Goal: Information Seeking & Learning: Find specific fact

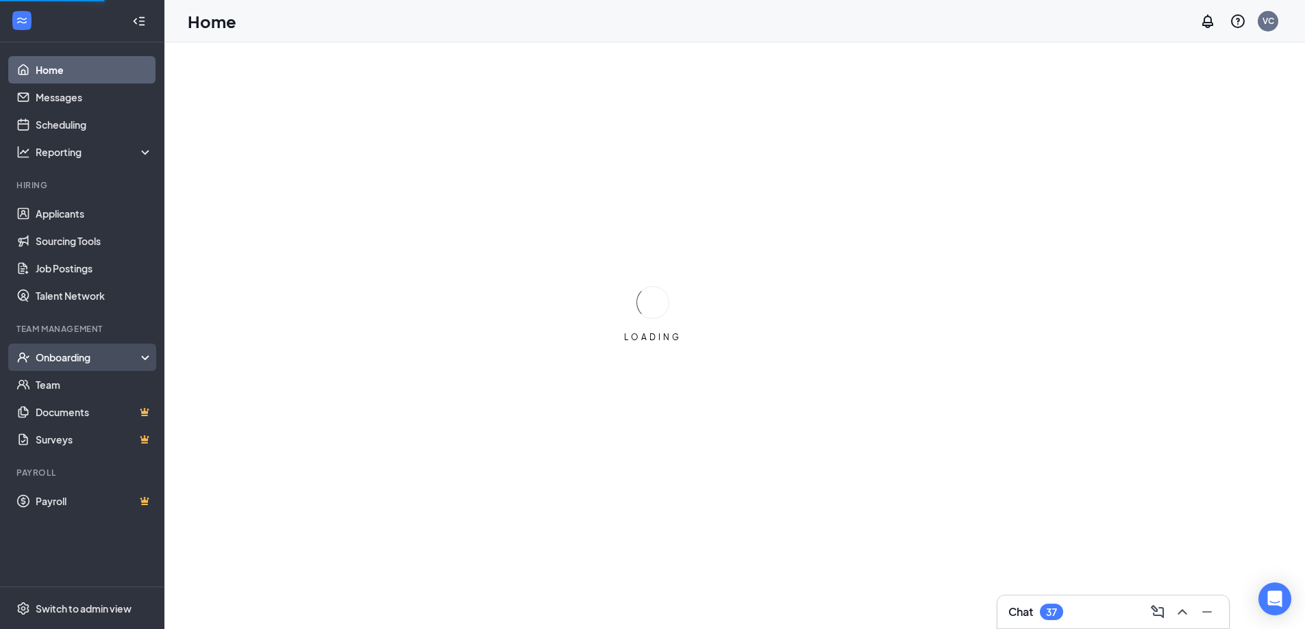
click at [56, 359] on div "Onboarding" at bounding box center [88, 358] width 105 height 14
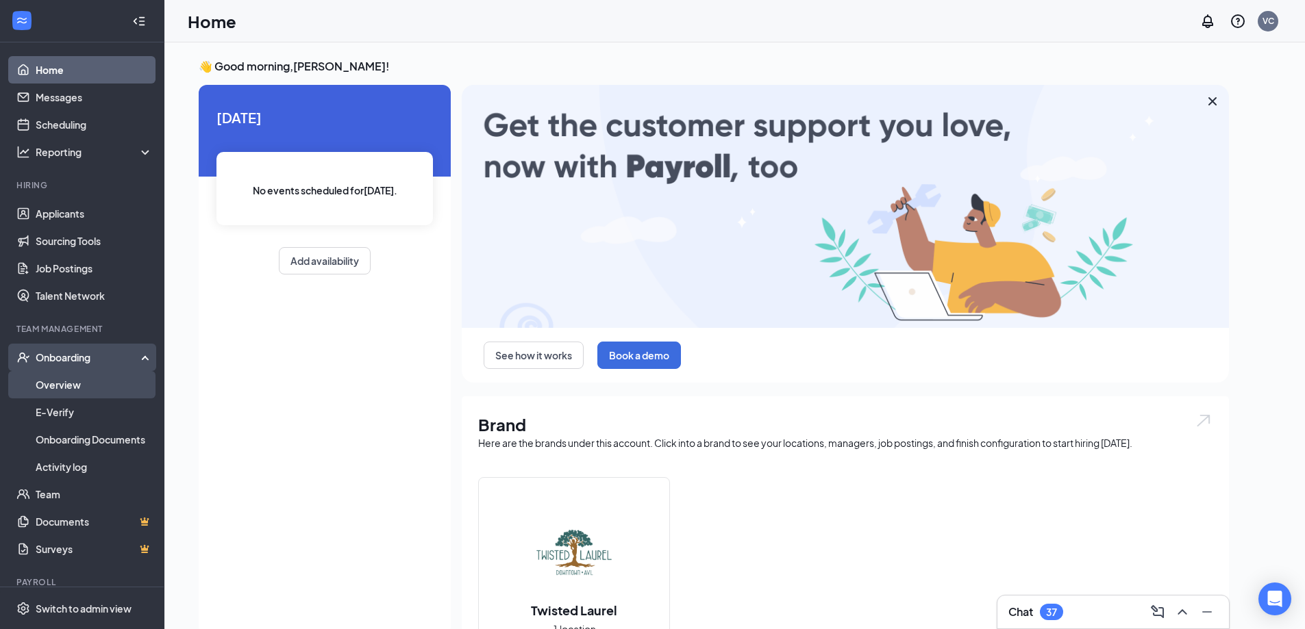
click at [66, 394] on link "Overview" at bounding box center [94, 384] width 117 height 27
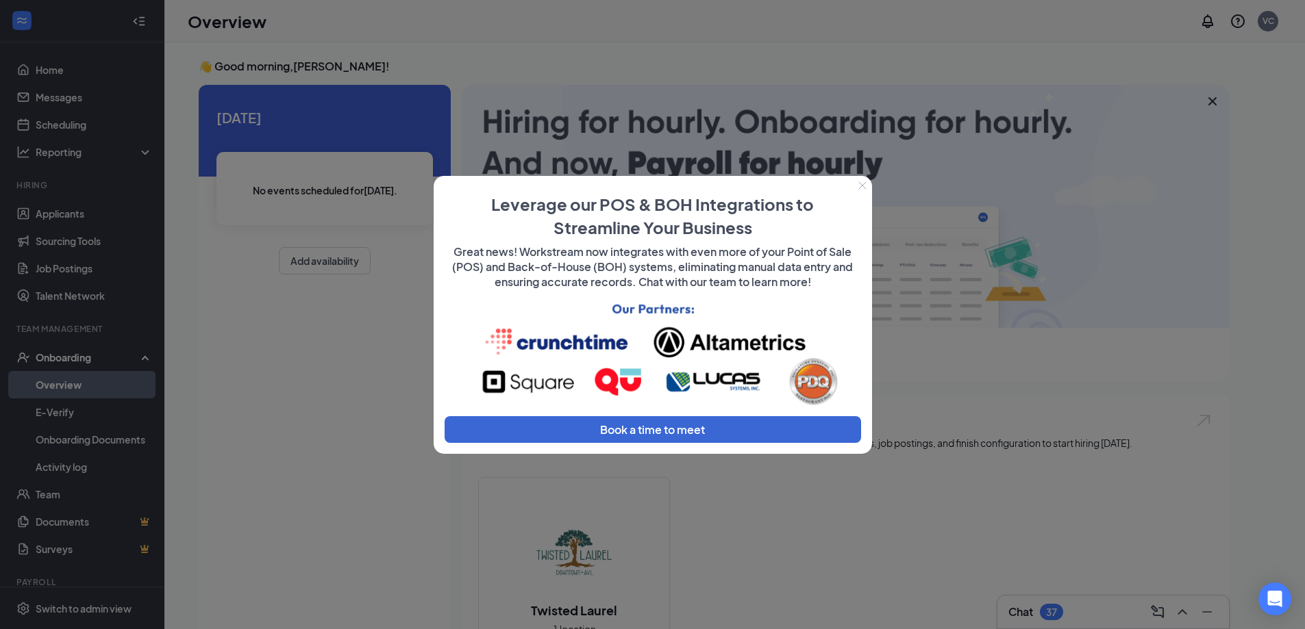
click at [1000, 390] on div at bounding box center [652, 314] width 1305 height 629
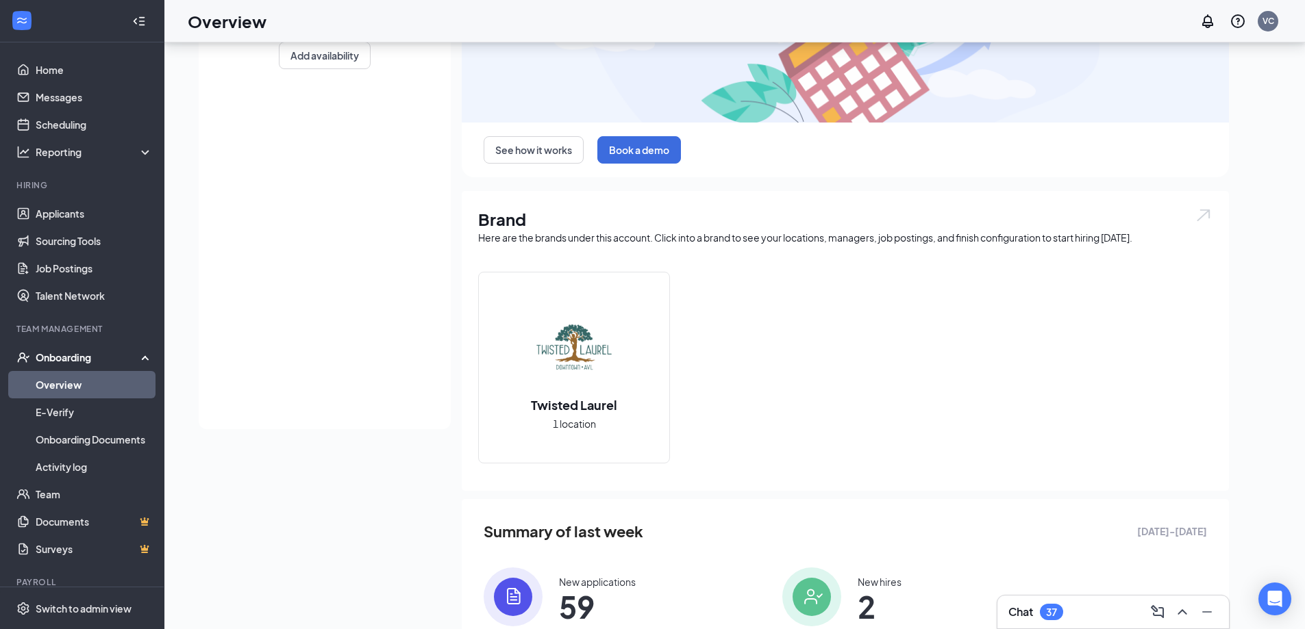
click at [625, 364] on div "Twisted Laurel 1 location" at bounding box center [574, 368] width 190 height 190
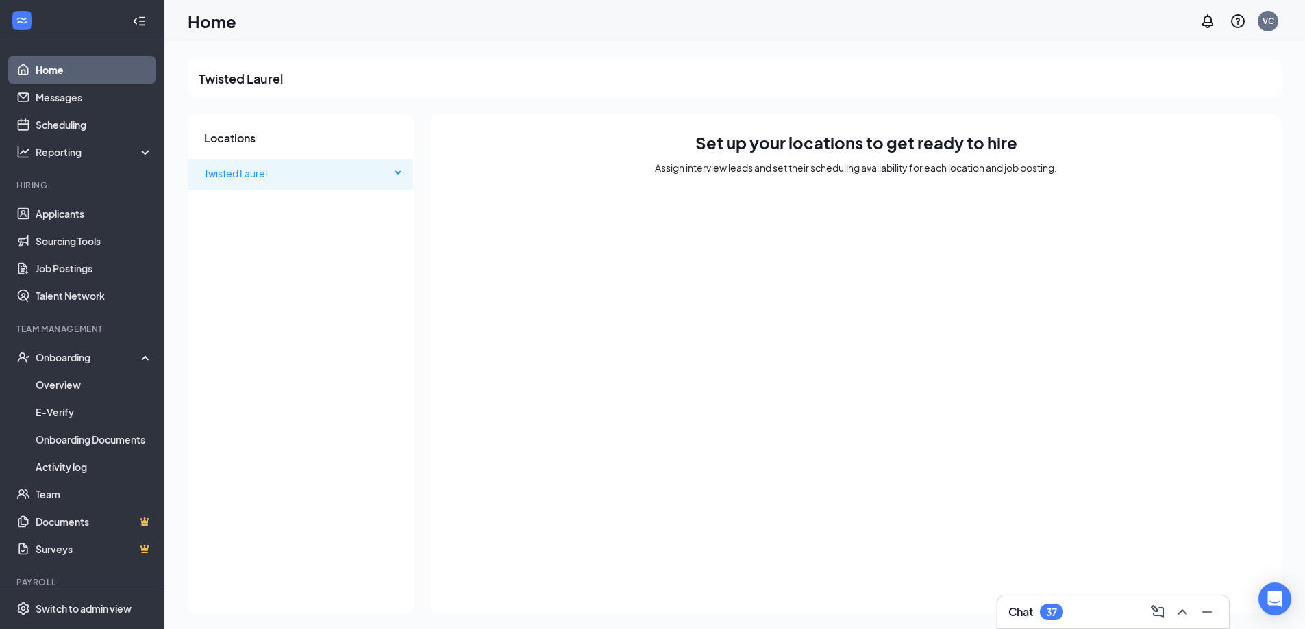
click at [267, 173] on span "Twisted Laurel" at bounding box center [235, 173] width 63 height 12
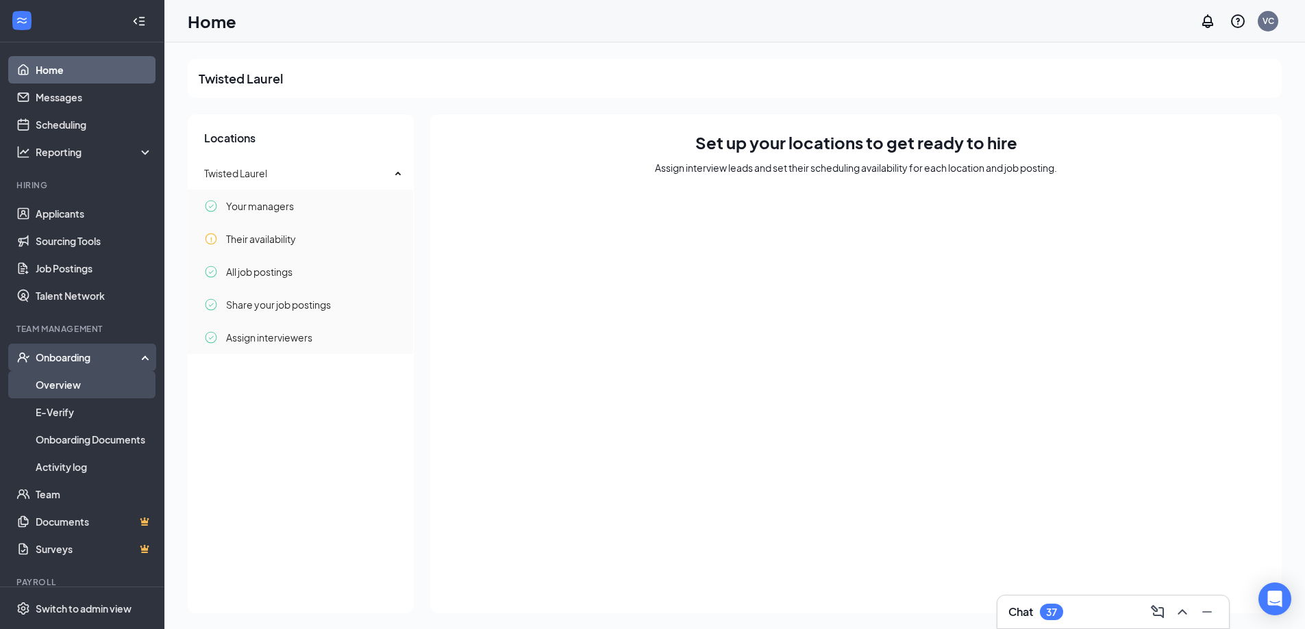
click at [64, 383] on link "Overview" at bounding box center [94, 384] width 117 height 27
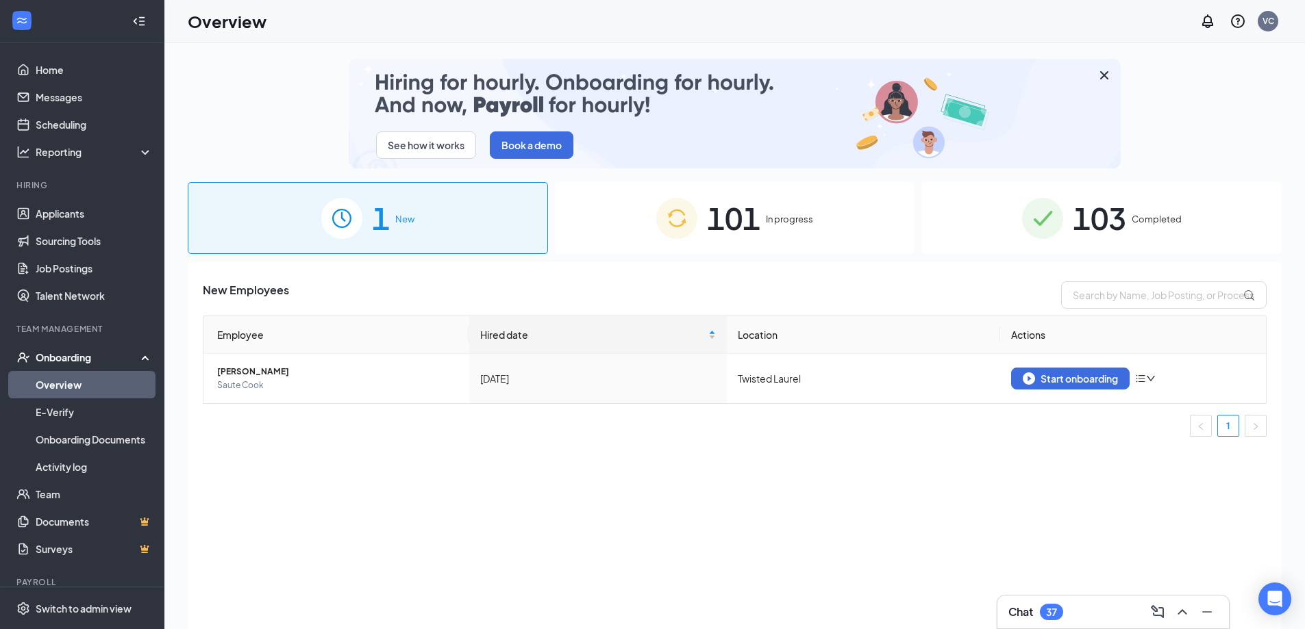
click at [1137, 229] on div "103 Completed" at bounding box center [1101, 218] width 360 height 72
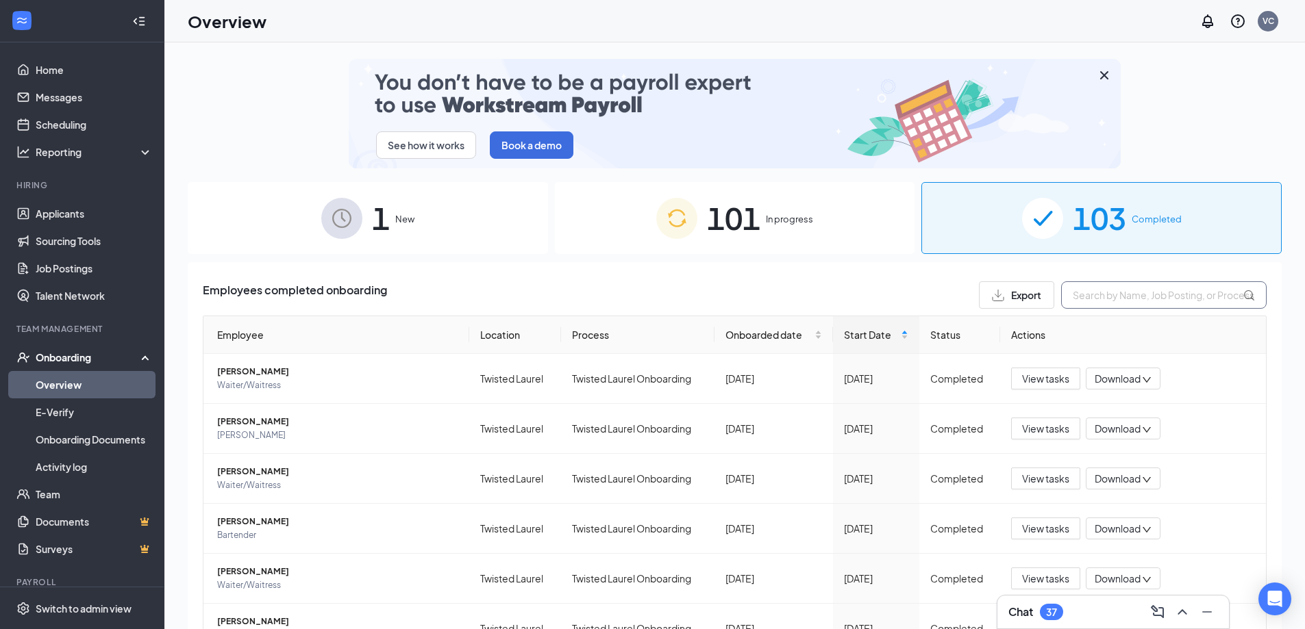
click at [1122, 297] on input "text" at bounding box center [1163, 294] width 205 height 27
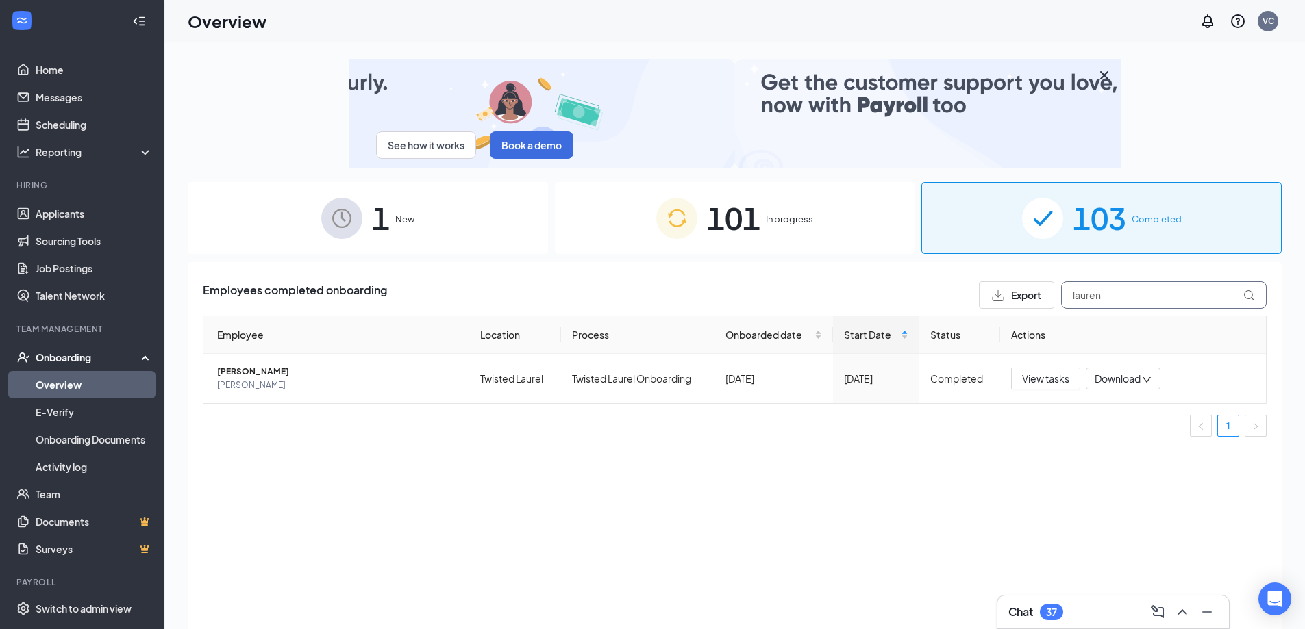
type input "lauren"
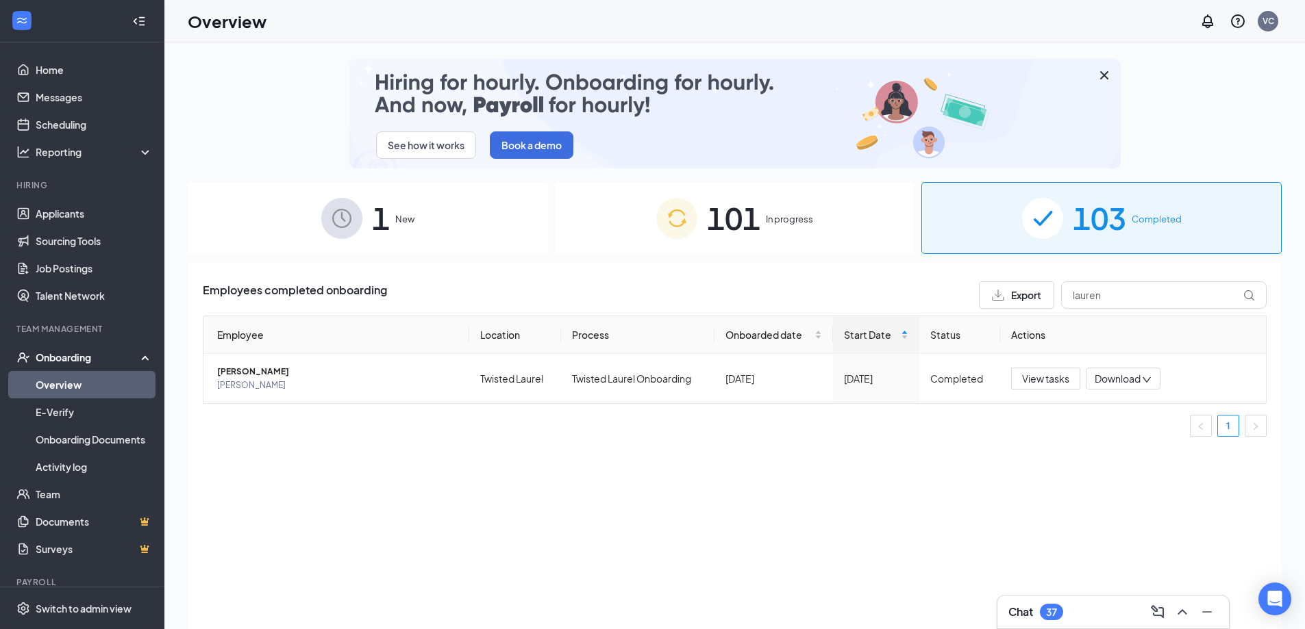
click at [807, 247] on div "101 In progress" at bounding box center [735, 218] width 360 height 72
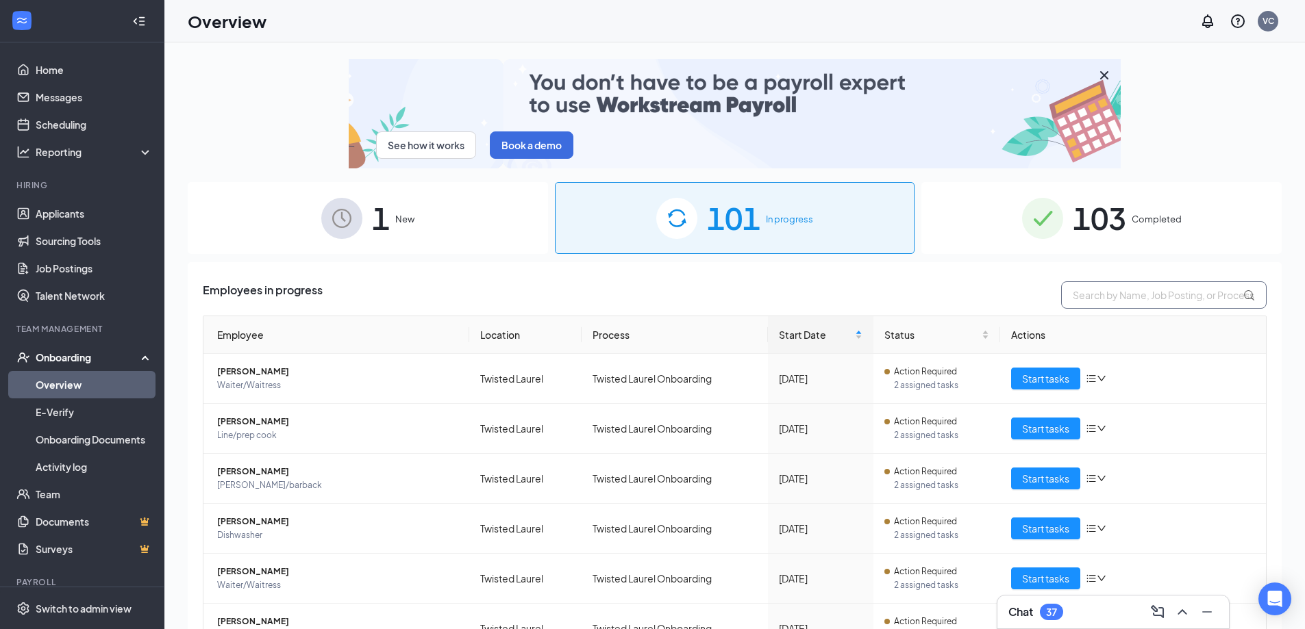
click at [1124, 296] on input "text" at bounding box center [1163, 294] width 205 height 27
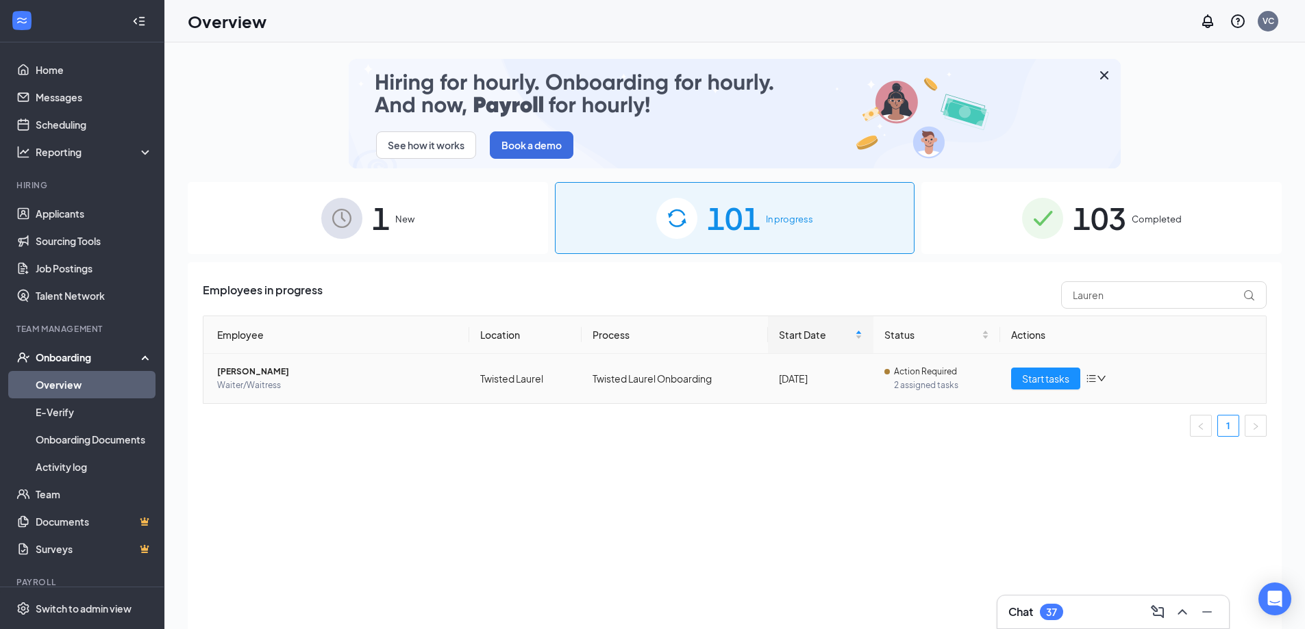
click at [292, 382] on span "Waiter/Waitress" at bounding box center [337, 386] width 241 height 14
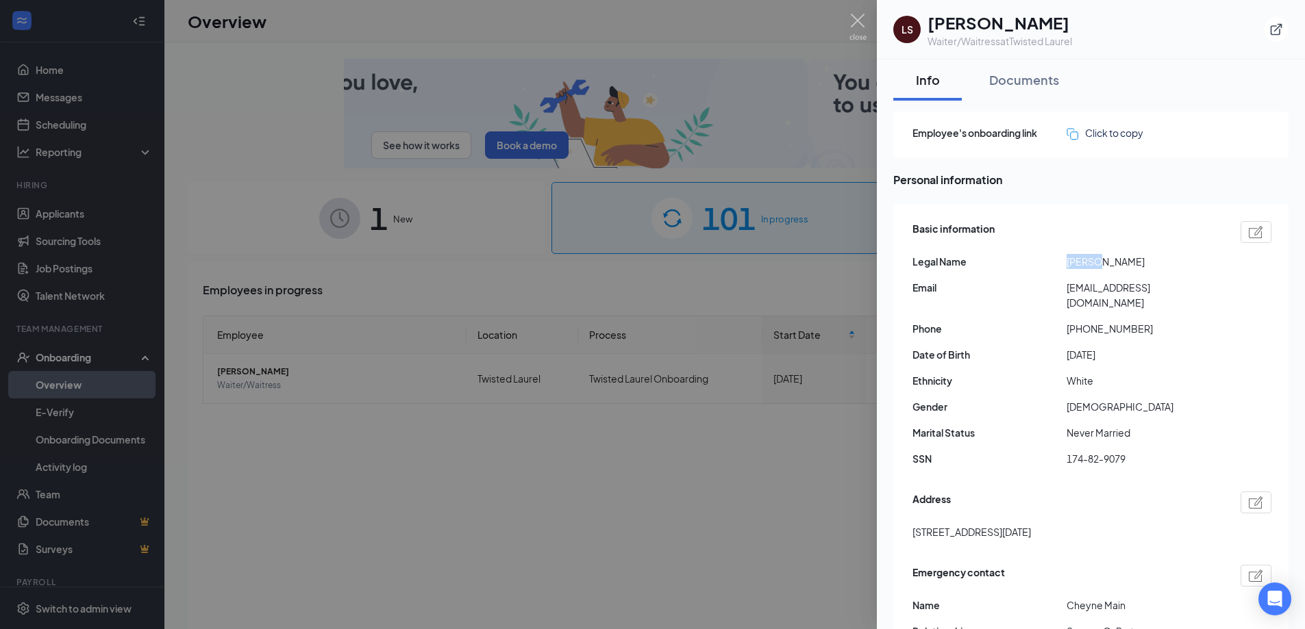
drag, startPoint x: 1096, startPoint y: 262, endPoint x: 1054, endPoint y: 267, distance: 42.0
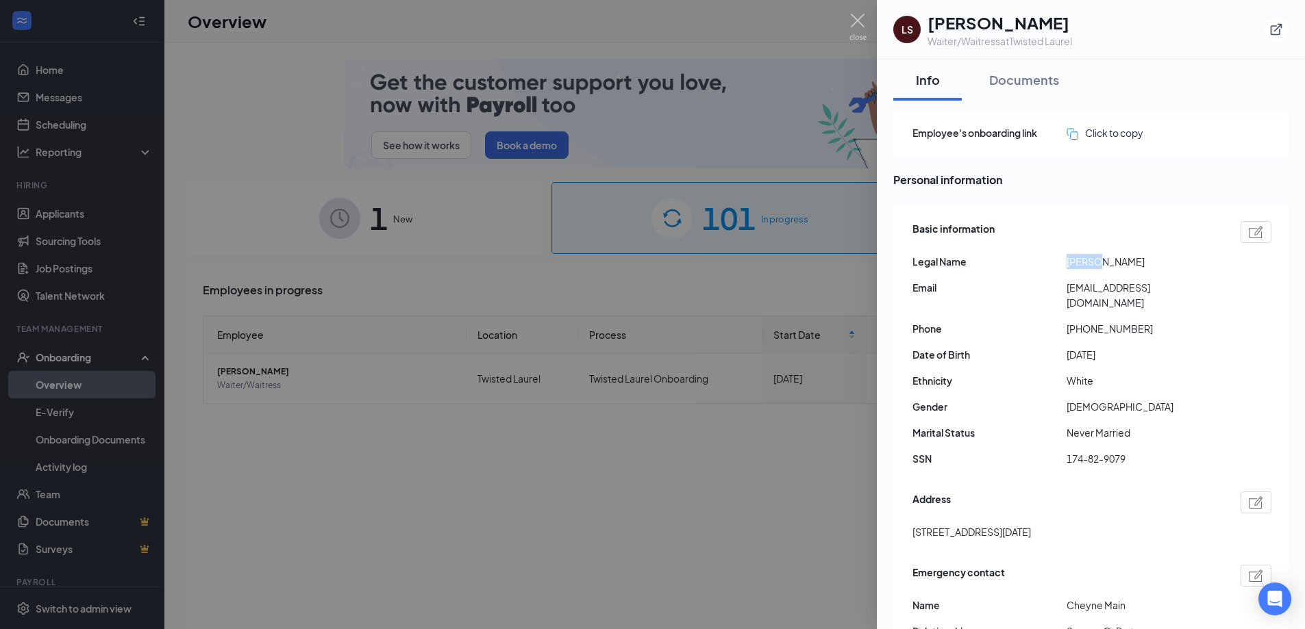
click at [1054, 267] on div "Legal Name [PERSON_NAME]" at bounding box center [1091, 261] width 359 height 15
copy div "Lauren"
drag, startPoint x: 1099, startPoint y: 264, endPoint x: 1155, endPoint y: 263, distance: 56.2
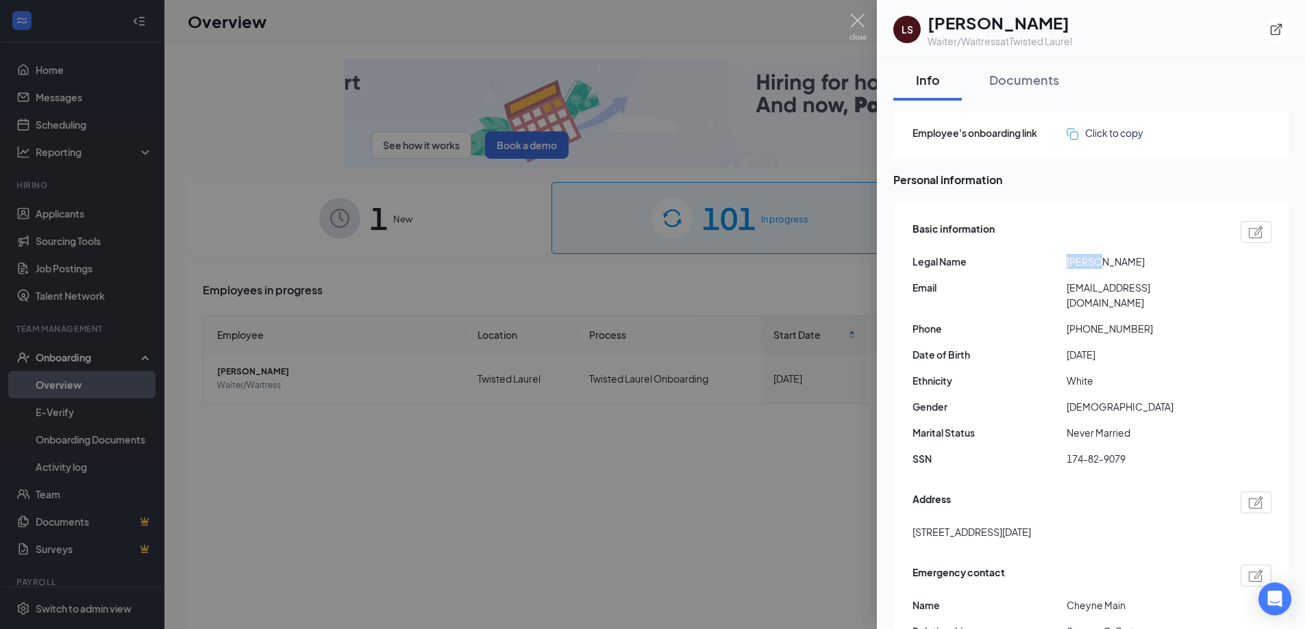
click at [1155, 263] on span "[PERSON_NAME]" at bounding box center [1143, 261] width 154 height 15
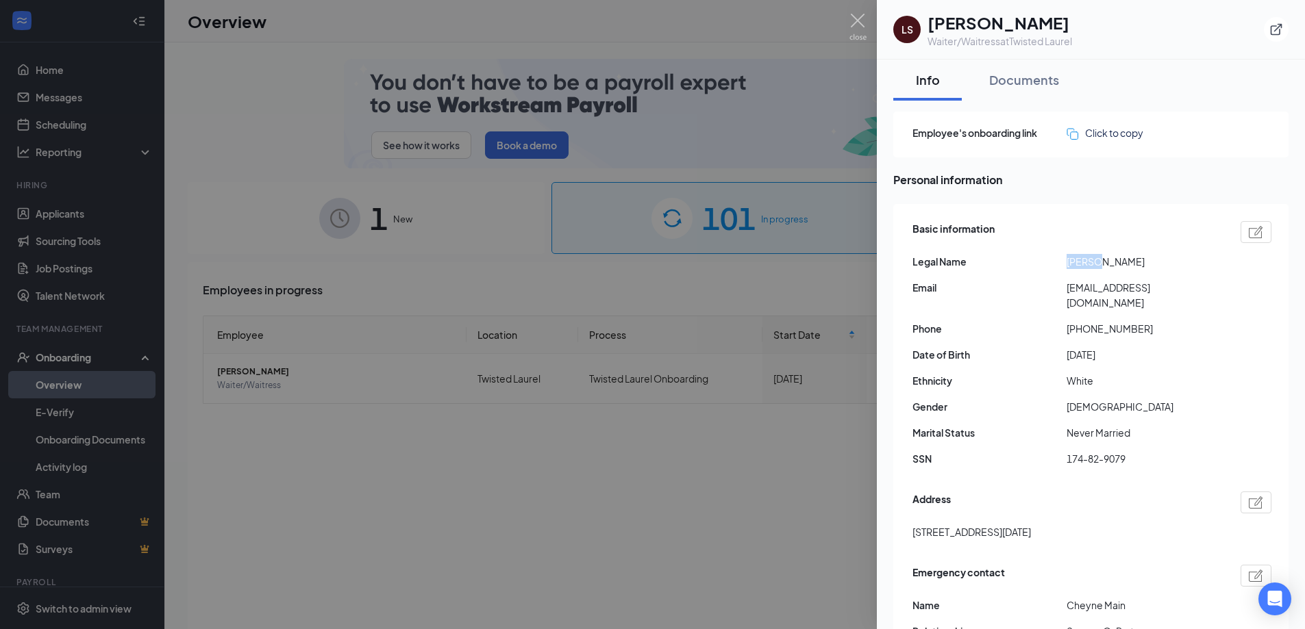
copy span "[PERSON_NAME]"
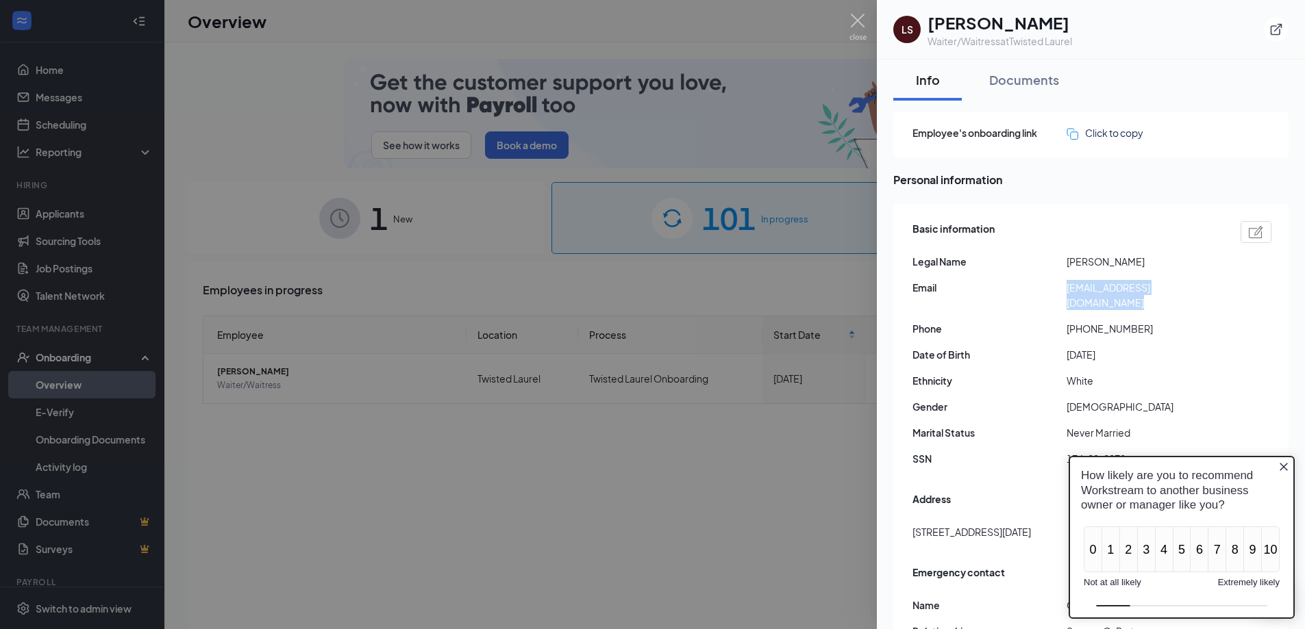
drag, startPoint x: 1066, startPoint y: 288, endPoint x: 1229, endPoint y: 297, distance: 163.2
click at [1229, 297] on div "Basic information Legal Name [PERSON_NAME] Email [EMAIL_ADDRESS][DOMAIN_NAME] P…" at bounding box center [1091, 348] width 359 height 260
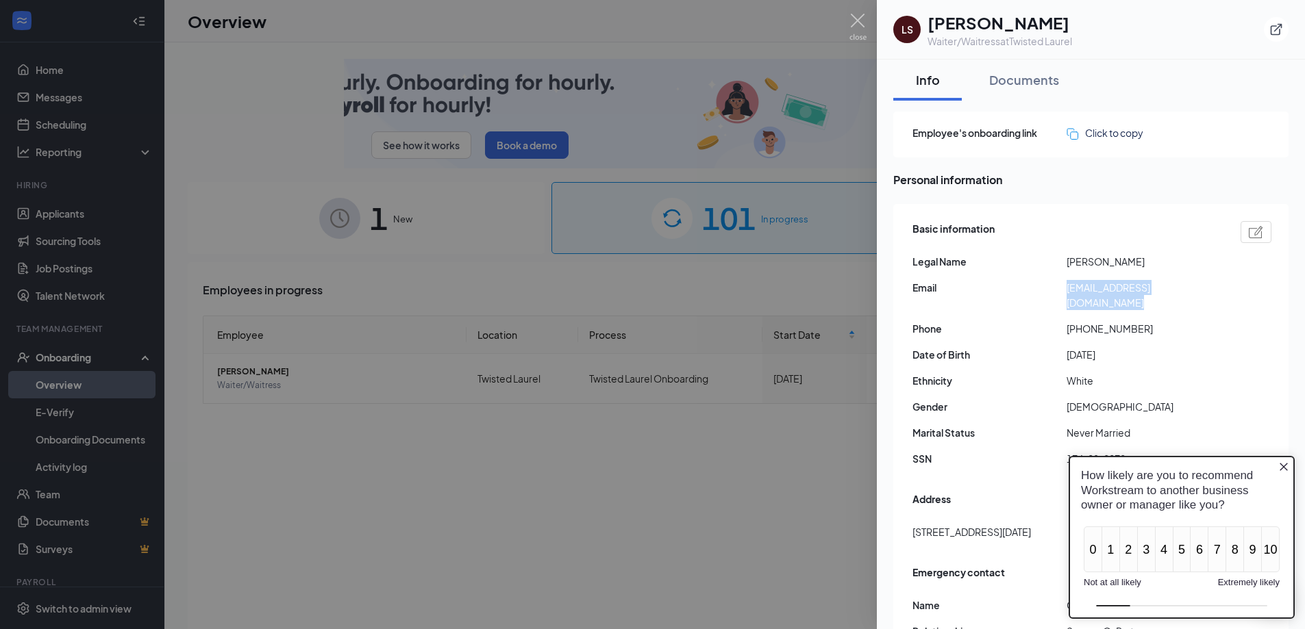
copy span "[EMAIL_ADDRESS][DOMAIN_NAME]"
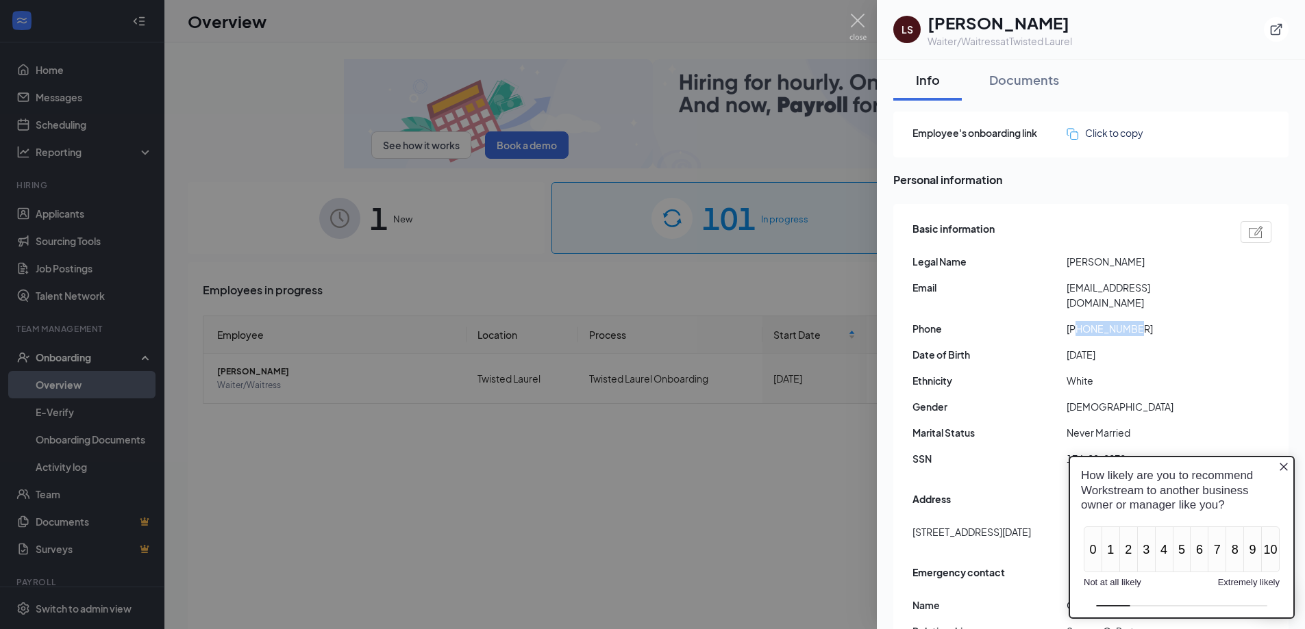
drag, startPoint x: 1079, startPoint y: 316, endPoint x: 1162, endPoint y: 316, distance: 83.5
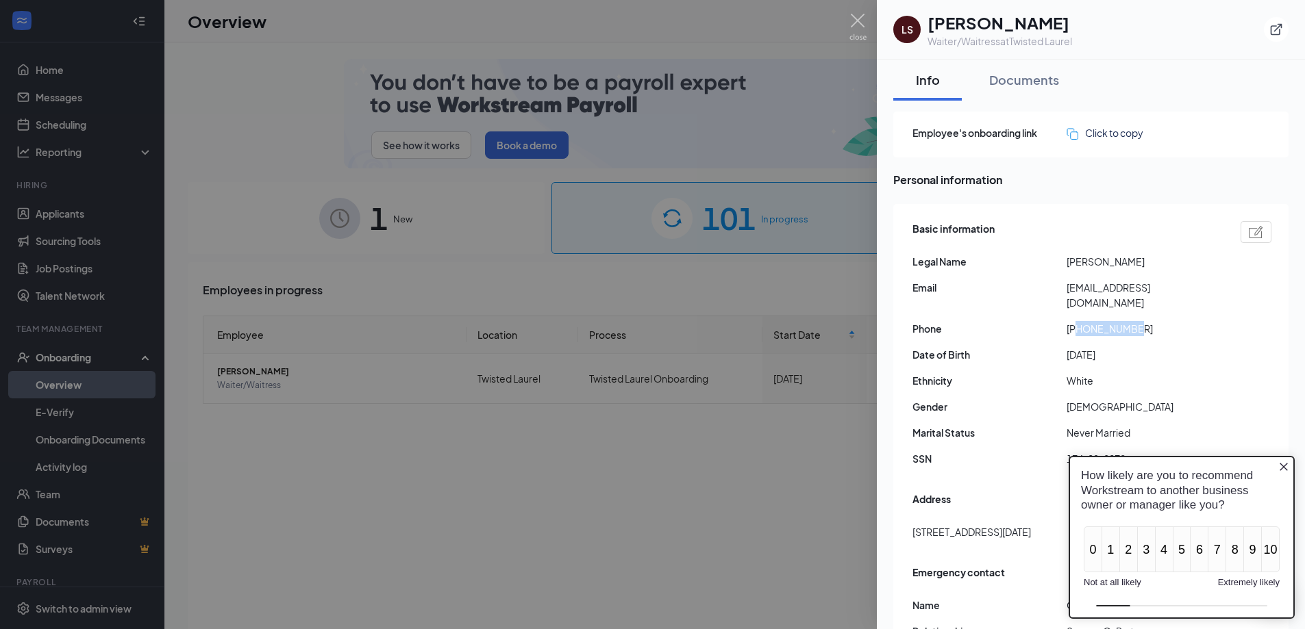
click at [1162, 321] on span "[PHONE_NUMBER]" at bounding box center [1143, 328] width 154 height 15
copy span "7176507280"
click at [859, 23] on img at bounding box center [857, 27] width 17 height 27
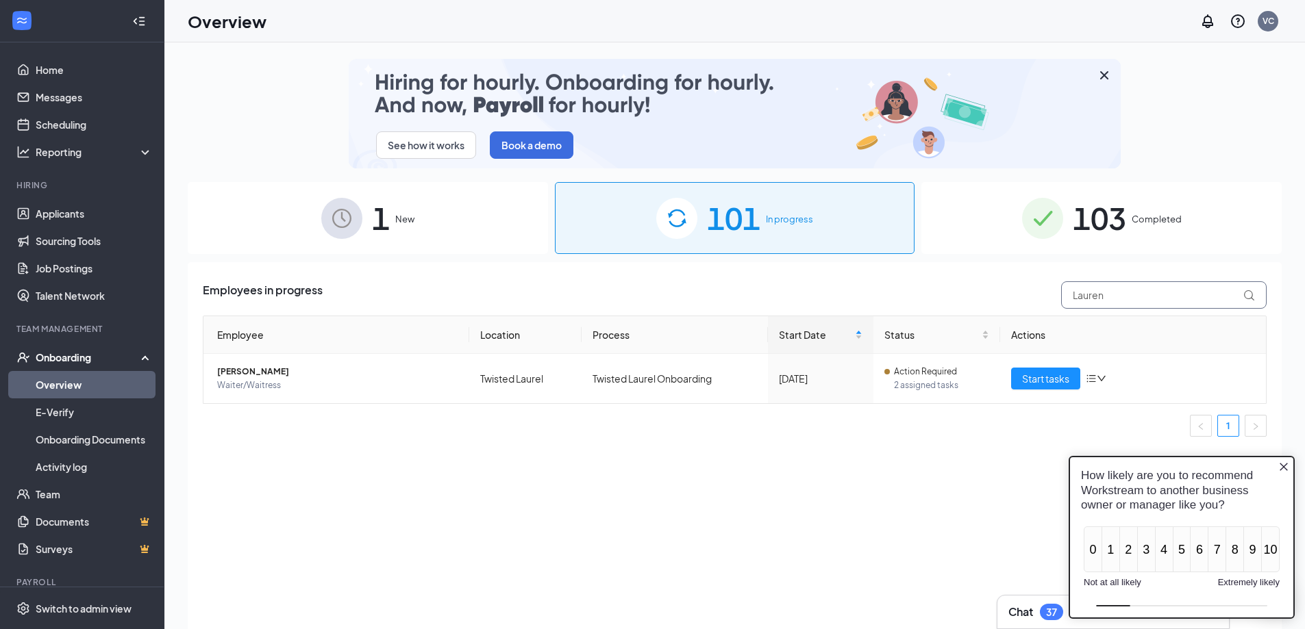
click at [1132, 288] on input "Lauren" at bounding box center [1163, 294] width 205 height 27
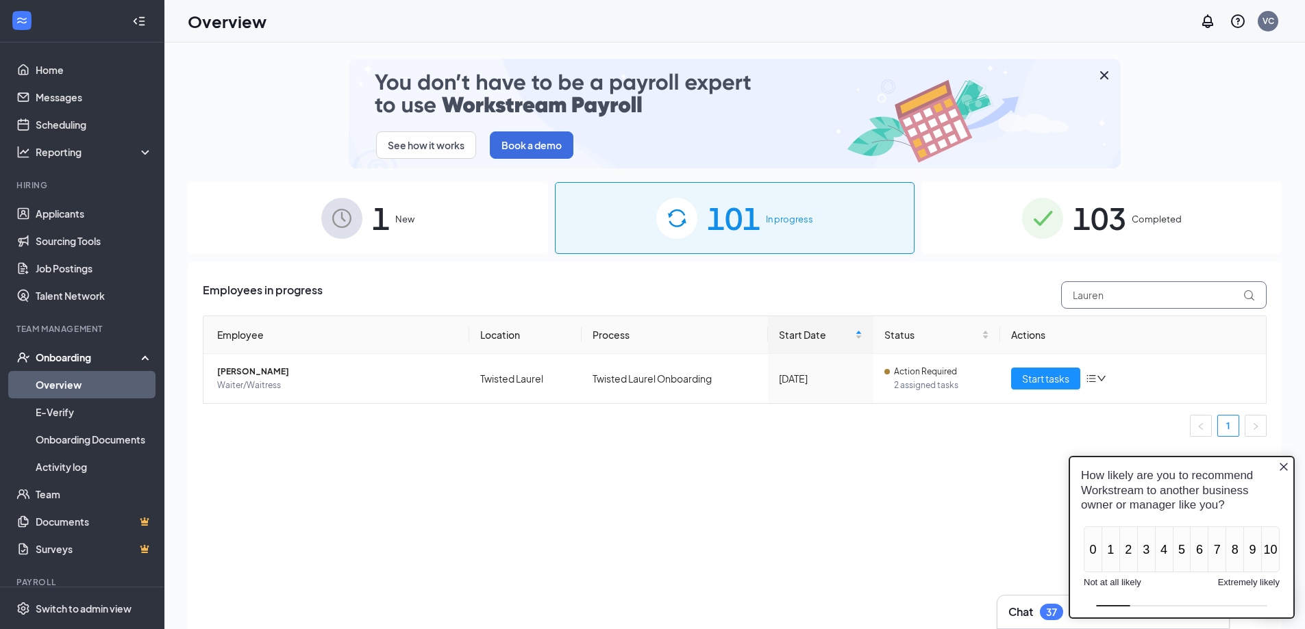
click at [1132, 288] on input "Lauren" at bounding box center [1163, 294] width 205 height 27
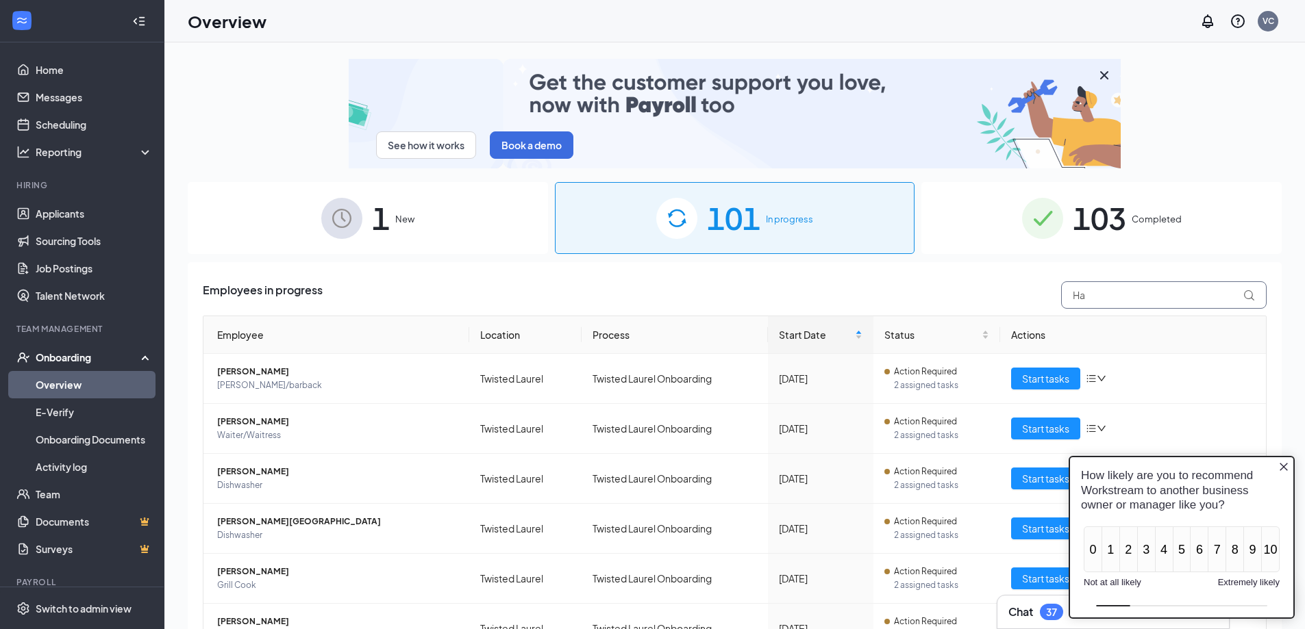
type input "H"
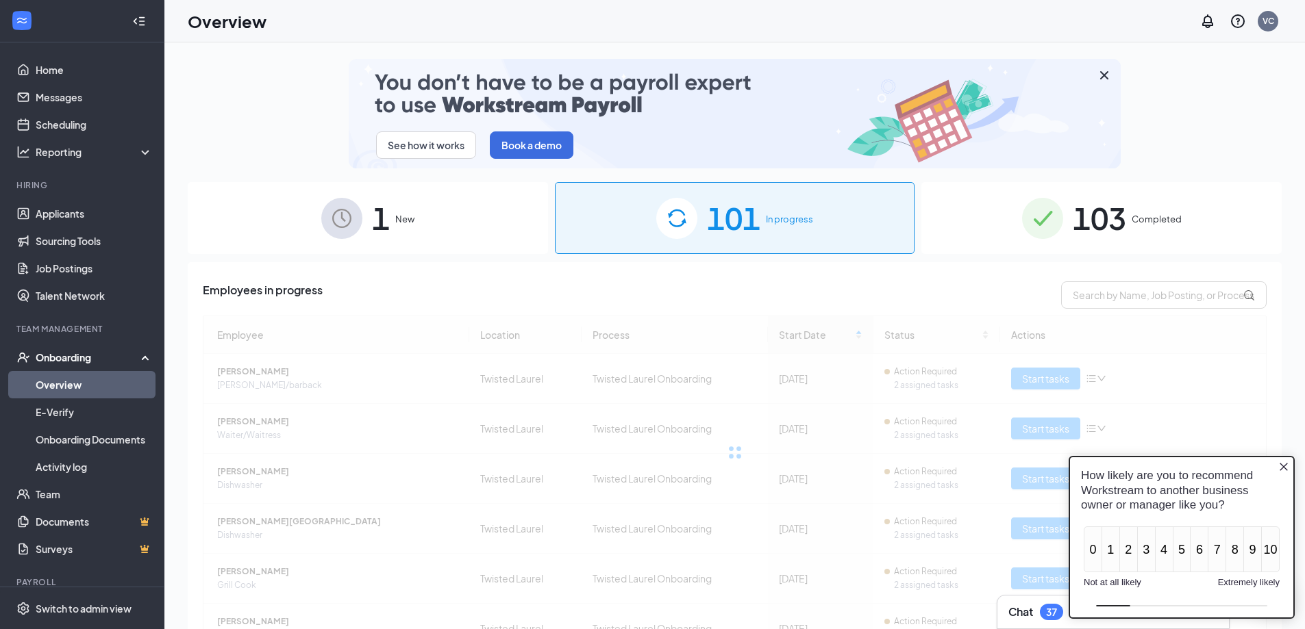
click at [1141, 219] on span "Completed" at bounding box center [1156, 219] width 50 height 14
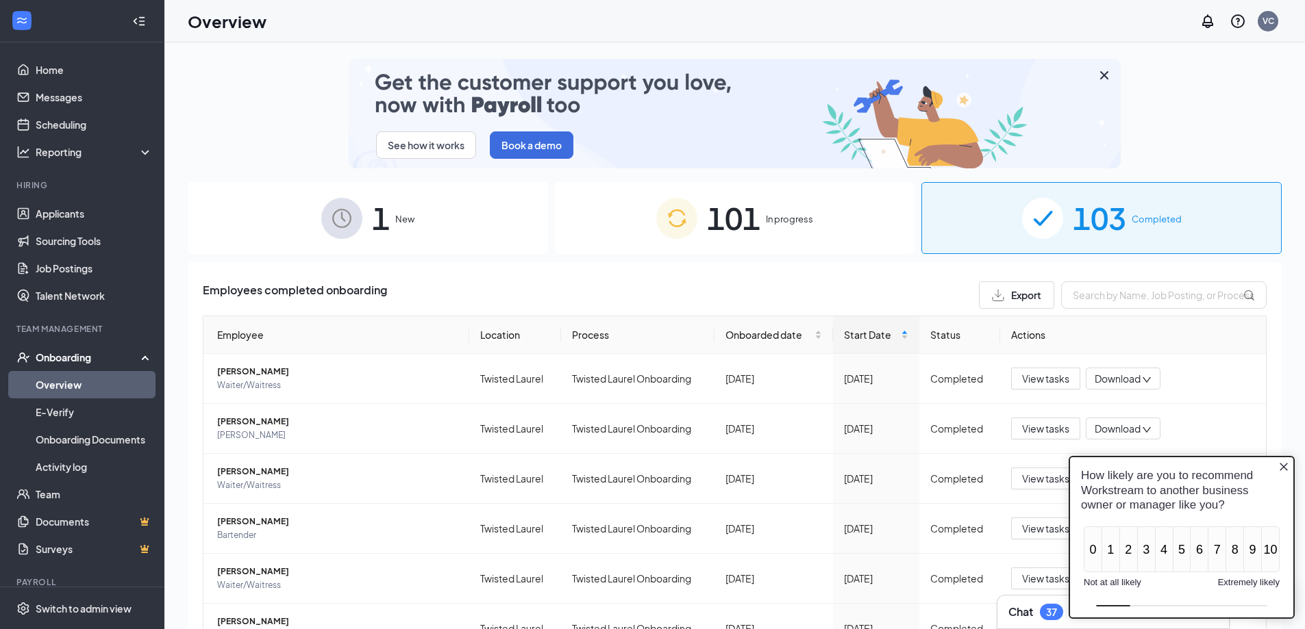
click at [1096, 278] on div "Employees completed onboarding Export Employee Location Process Onboarded date …" at bounding box center [735, 598] width 1094 height 673
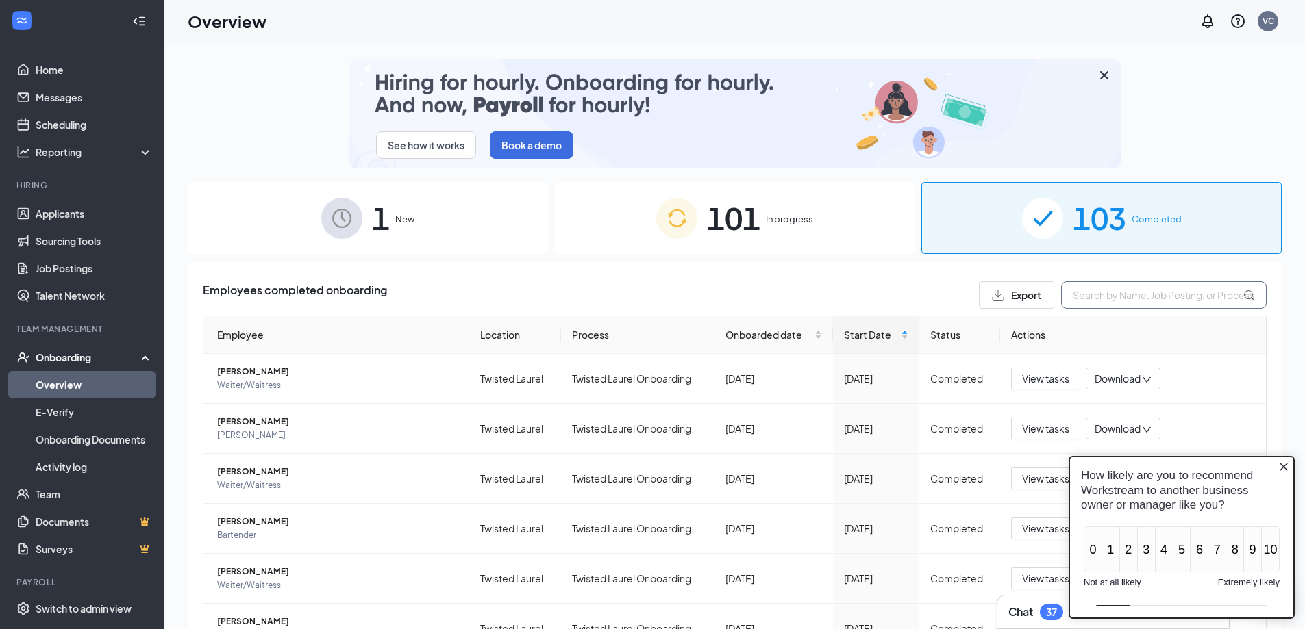
click at [1095, 290] on input "text" at bounding box center [1163, 294] width 205 height 27
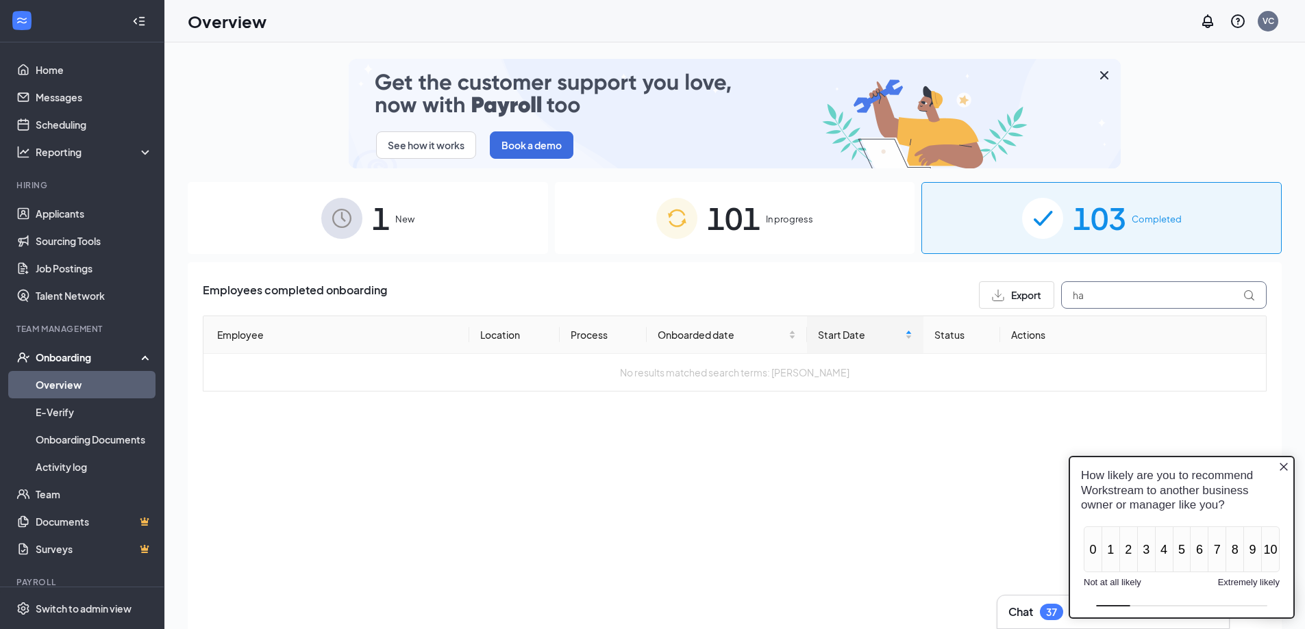
type input "h"
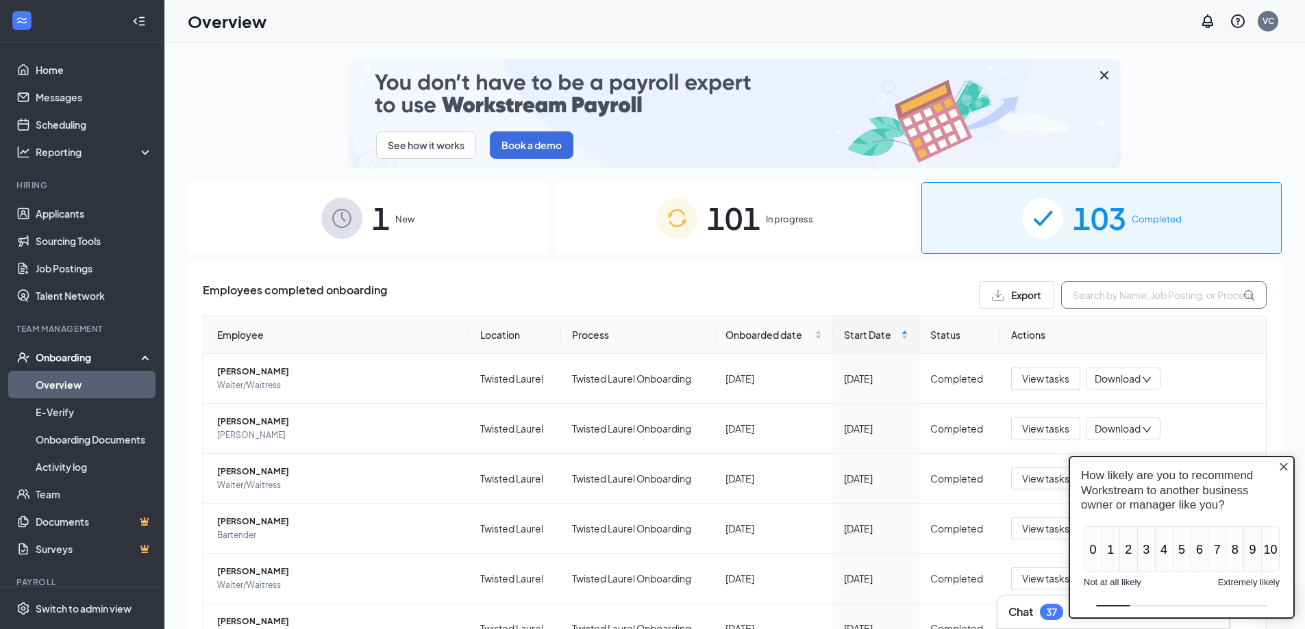
click at [1092, 306] on input "text" at bounding box center [1163, 294] width 205 height 27
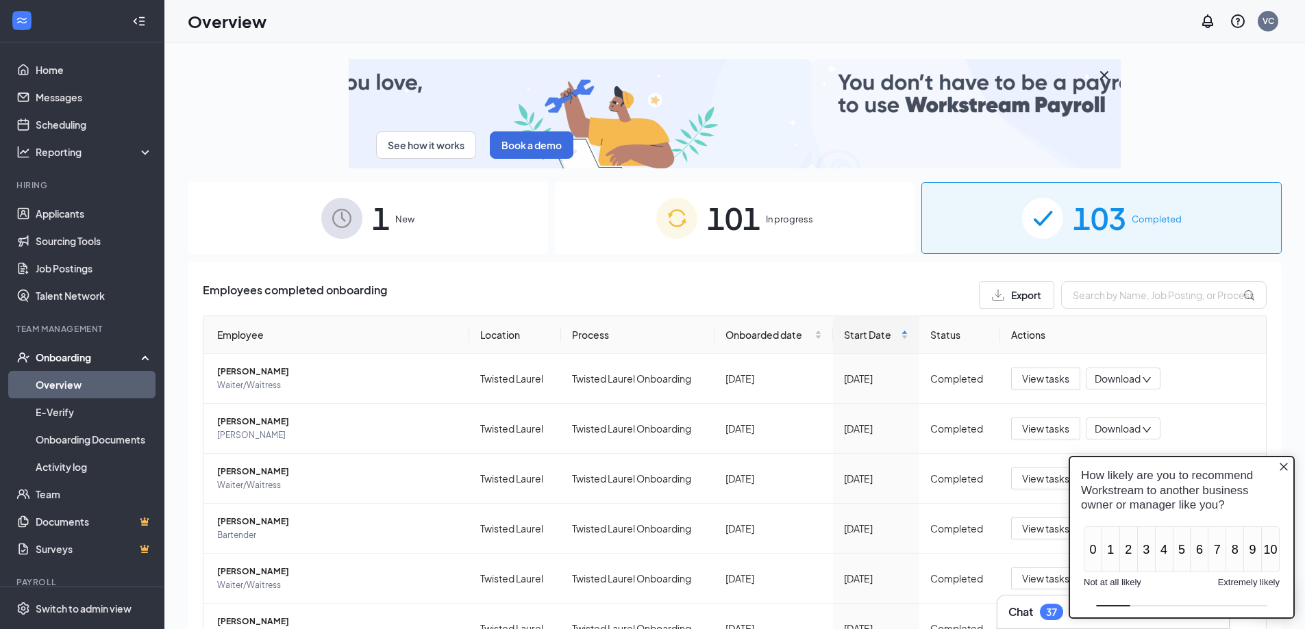
click at [766, 223] on span "In progress" at bounding box center [789, 219] width 47 height 14
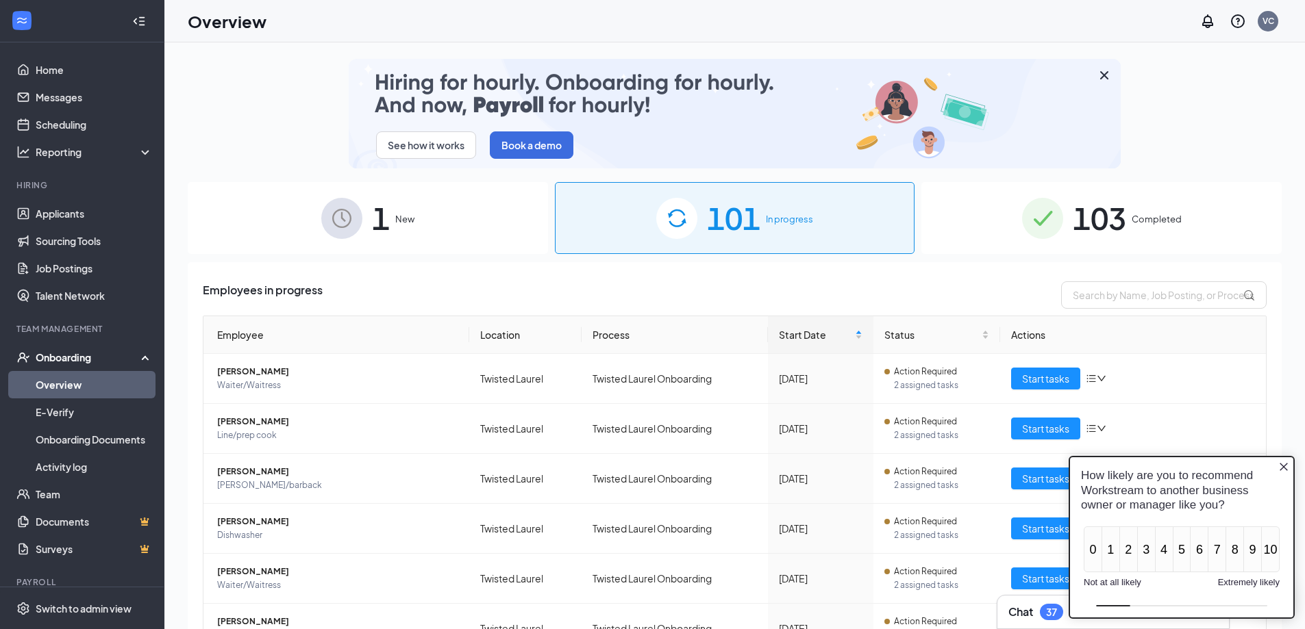
click at [1281, 470] on icon "Close button" at bounding box center [1283, 467] width 8 height 8
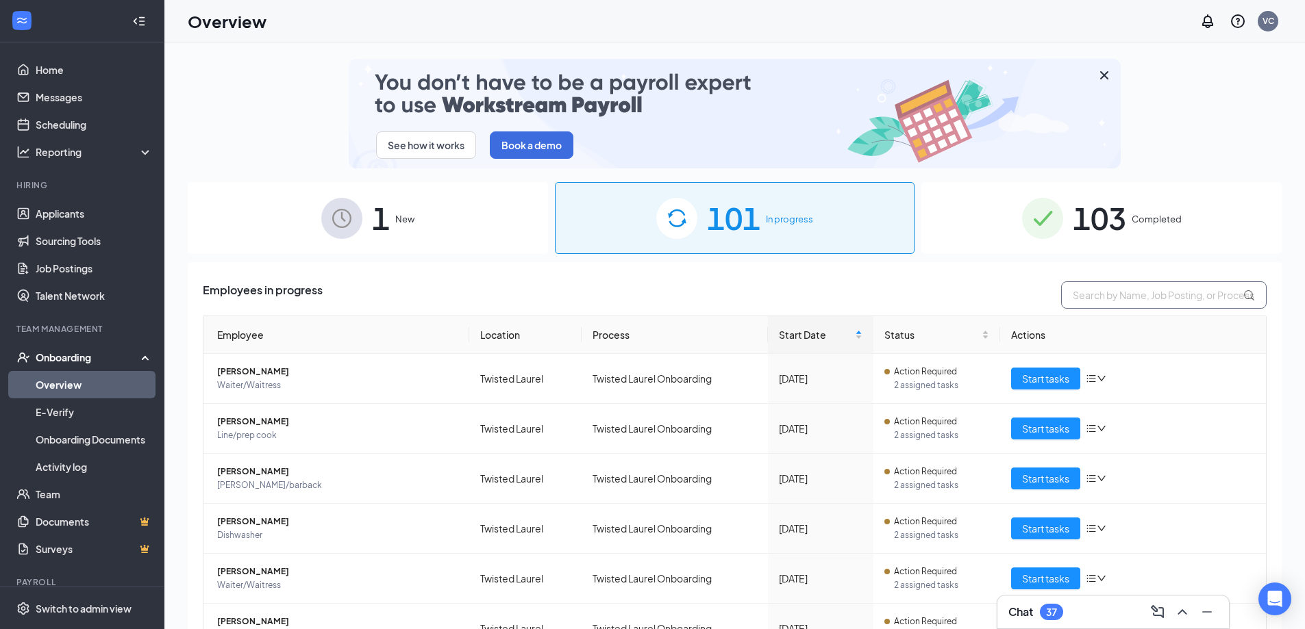
click at [1123, 307] on input "text" at bounding box center [1163, 294] width 205 height 27
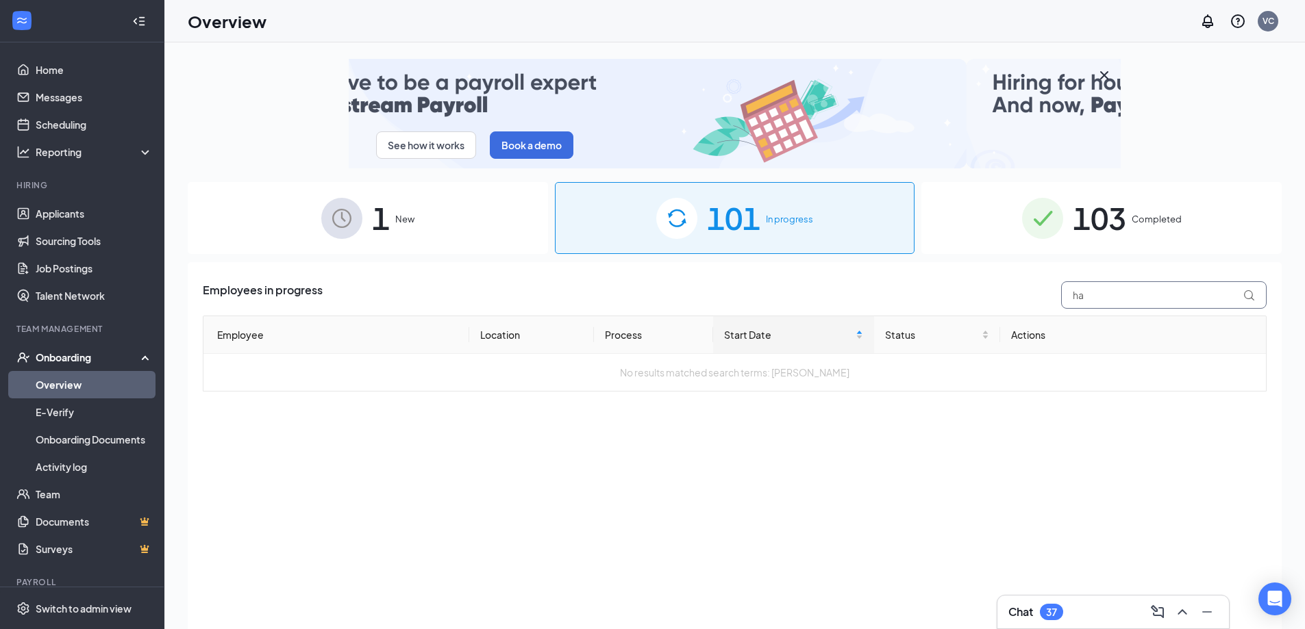
type input "h"
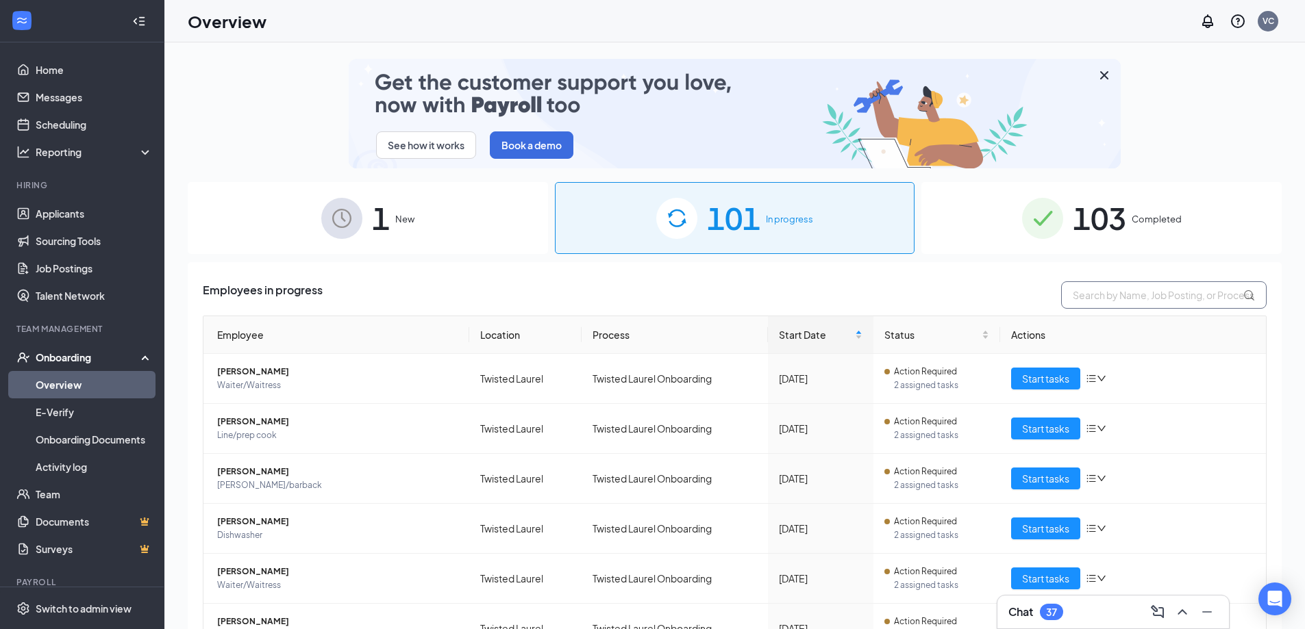
click at [1089, 294] on input "text" at bounding box center [1163, 294] width 205 height 27
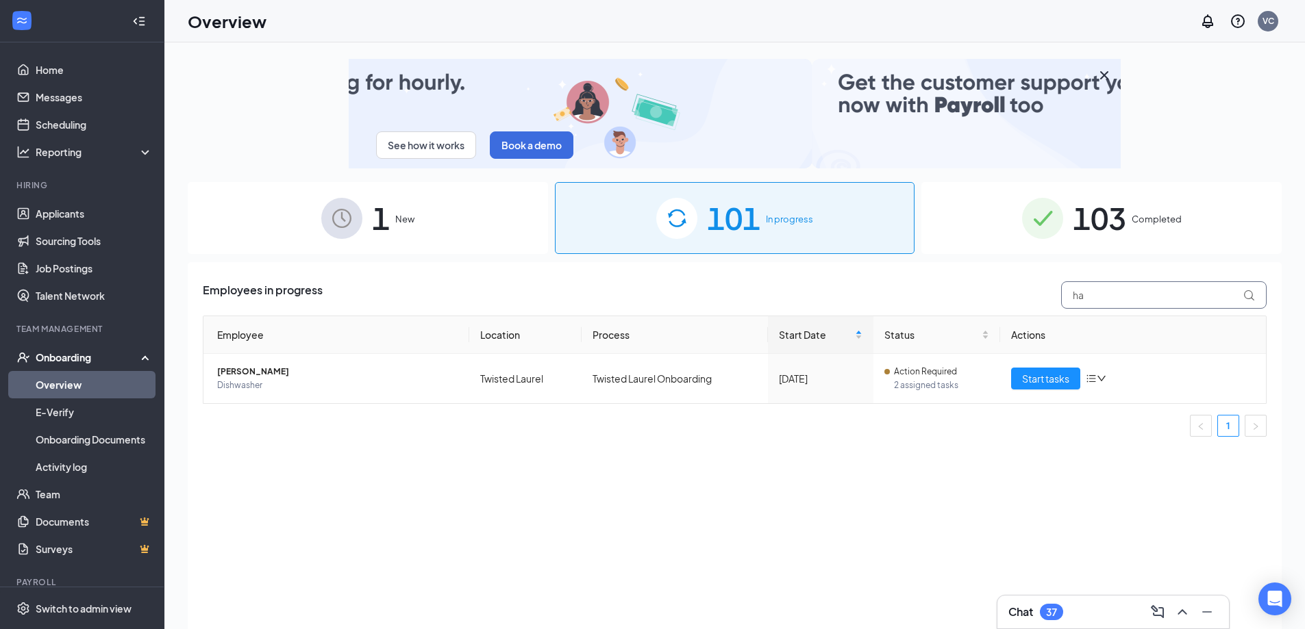
type input "h"
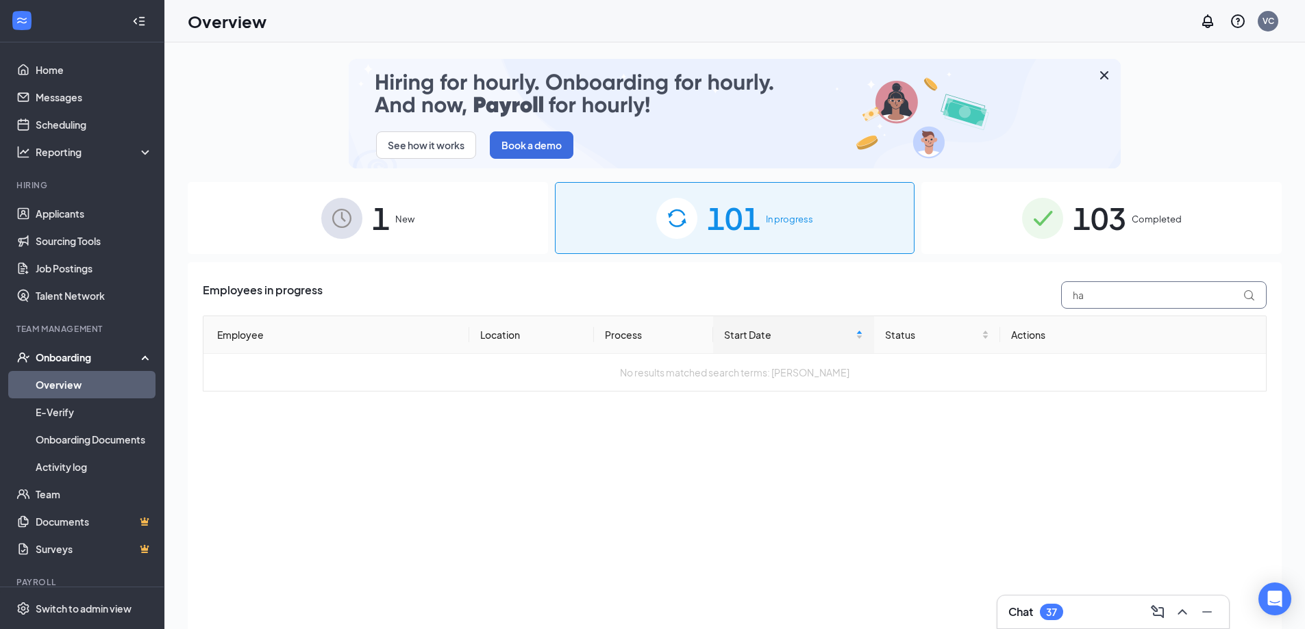
type input "h"
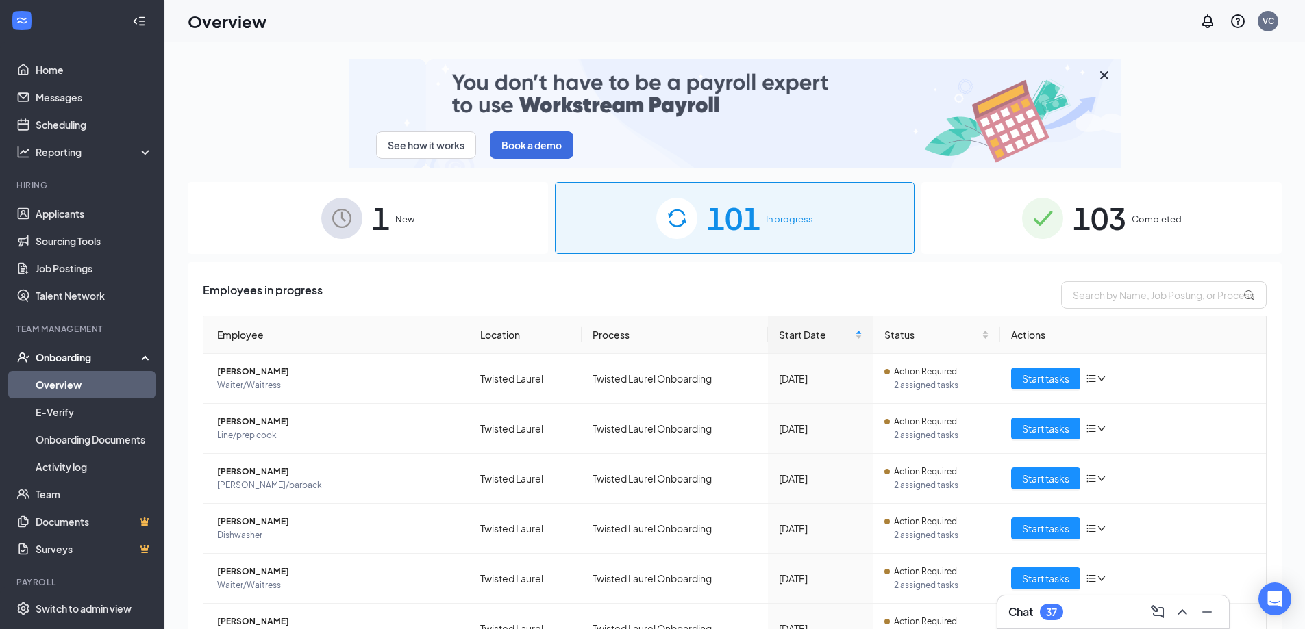
click at [433, 232] on div "1 New" at bounding box center [368, 218] width 360 height 72
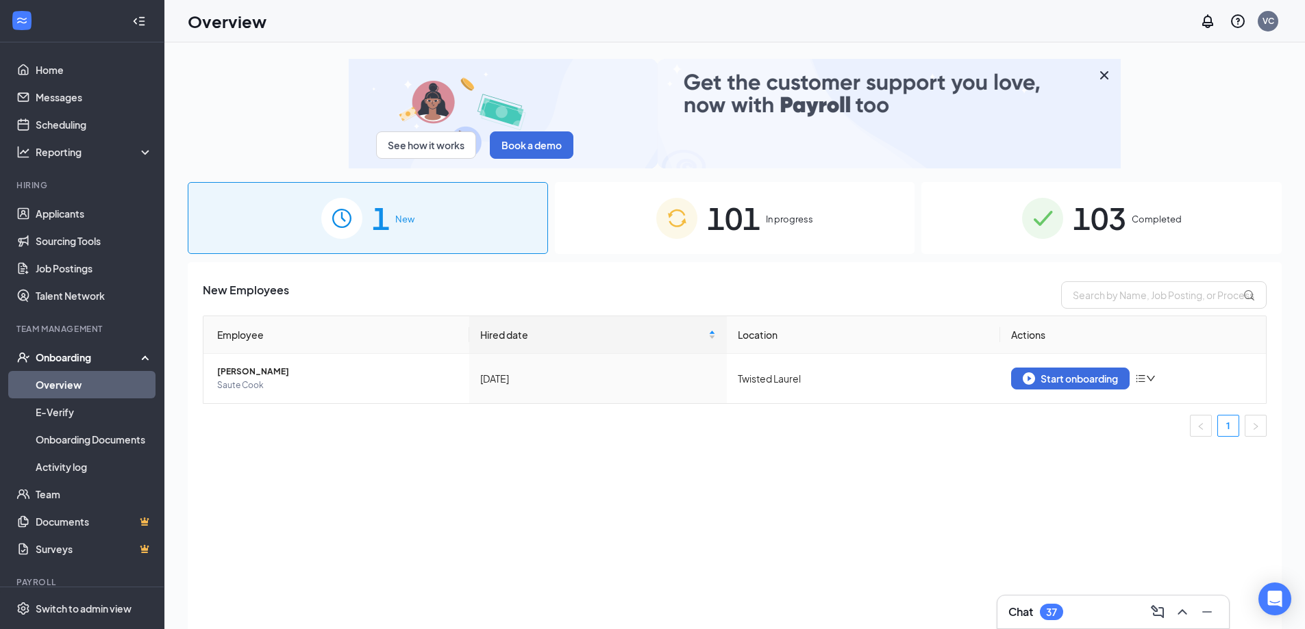
click at [1152, 231] on div "103 Completed" at bounding box center [1101, 218] width 360 height 72
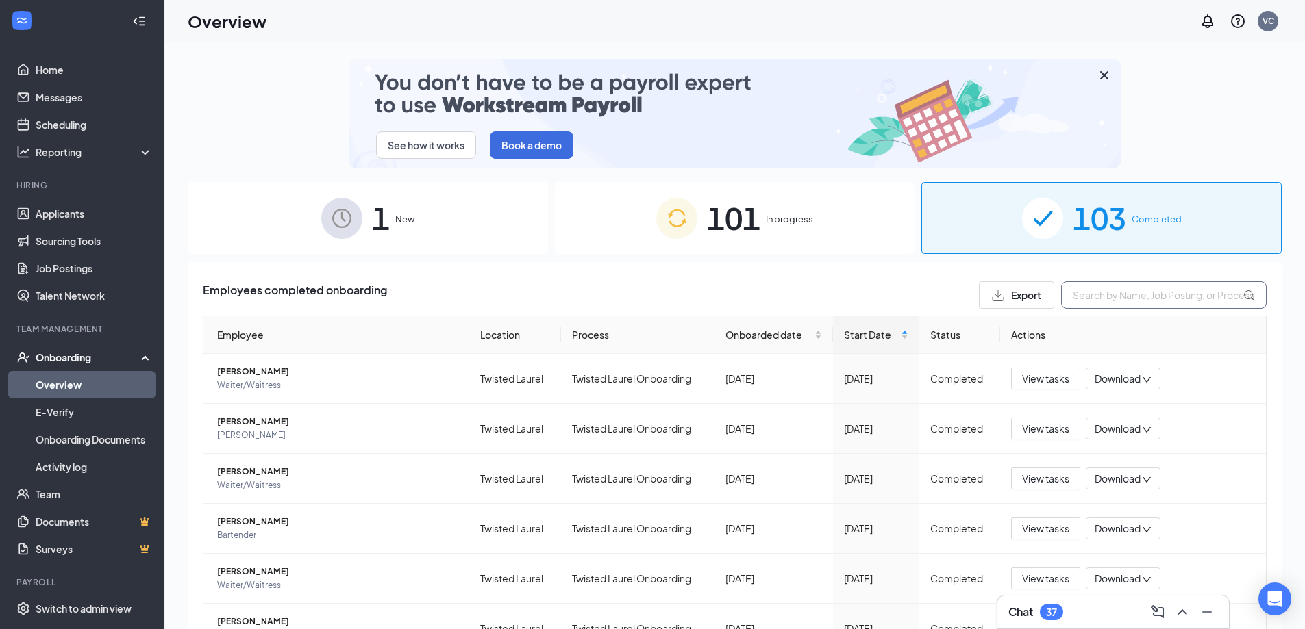
click at [1164, 299] on input "text" at bounding box center [1163, 294] width 205 height 27
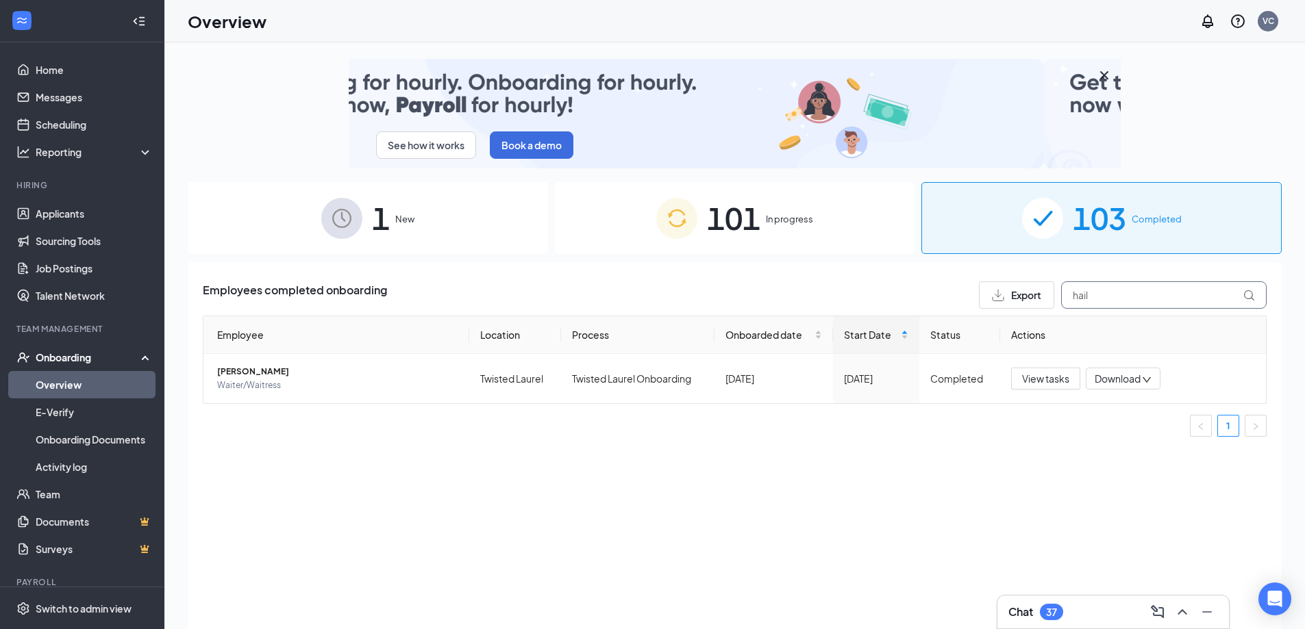
click at [1131, 292] on input "hail" at bounding box center [1163, 294] width 205 height 27
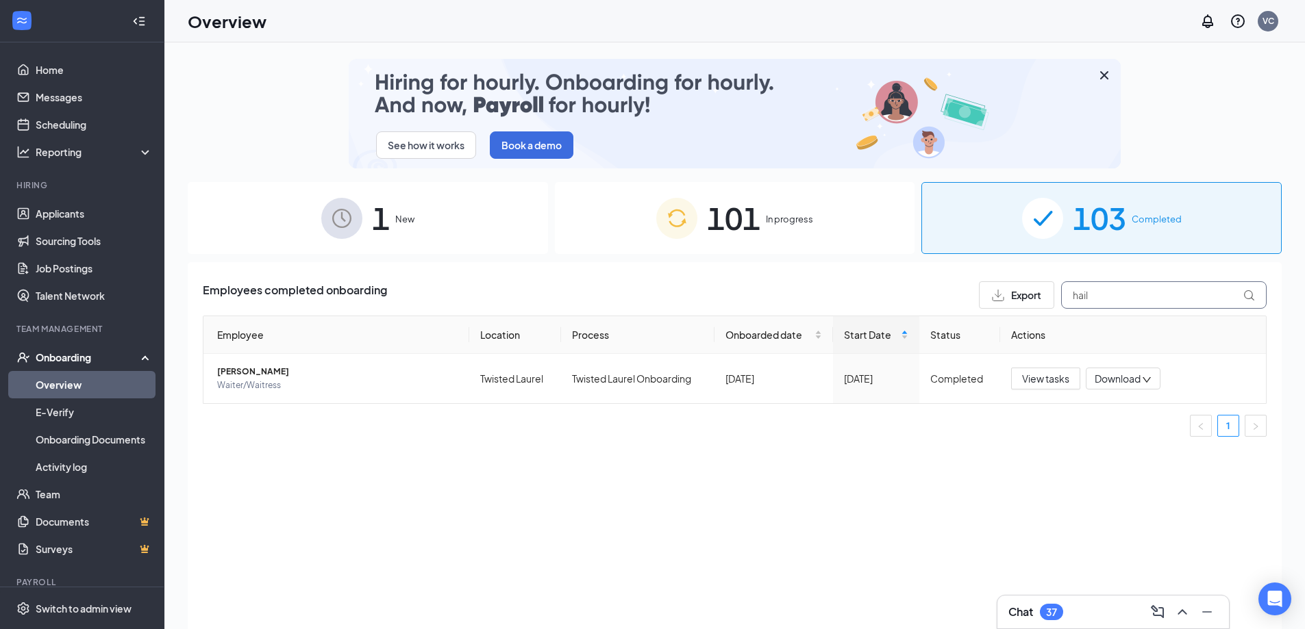
click at [1131, 292] on input "hail" at bounding box center [1163, 294] width 205 height 27
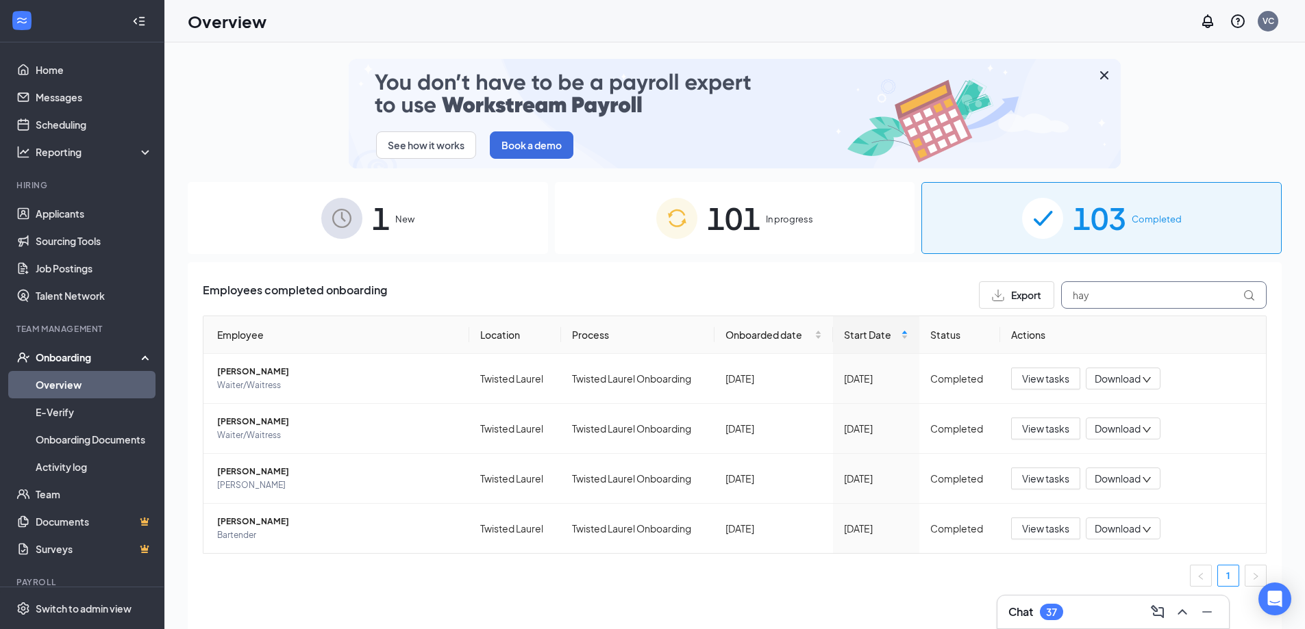
type input "hay"
click at [770, 204] on div "101 In progress" at bounding box center [735, 218] width 360 height 72
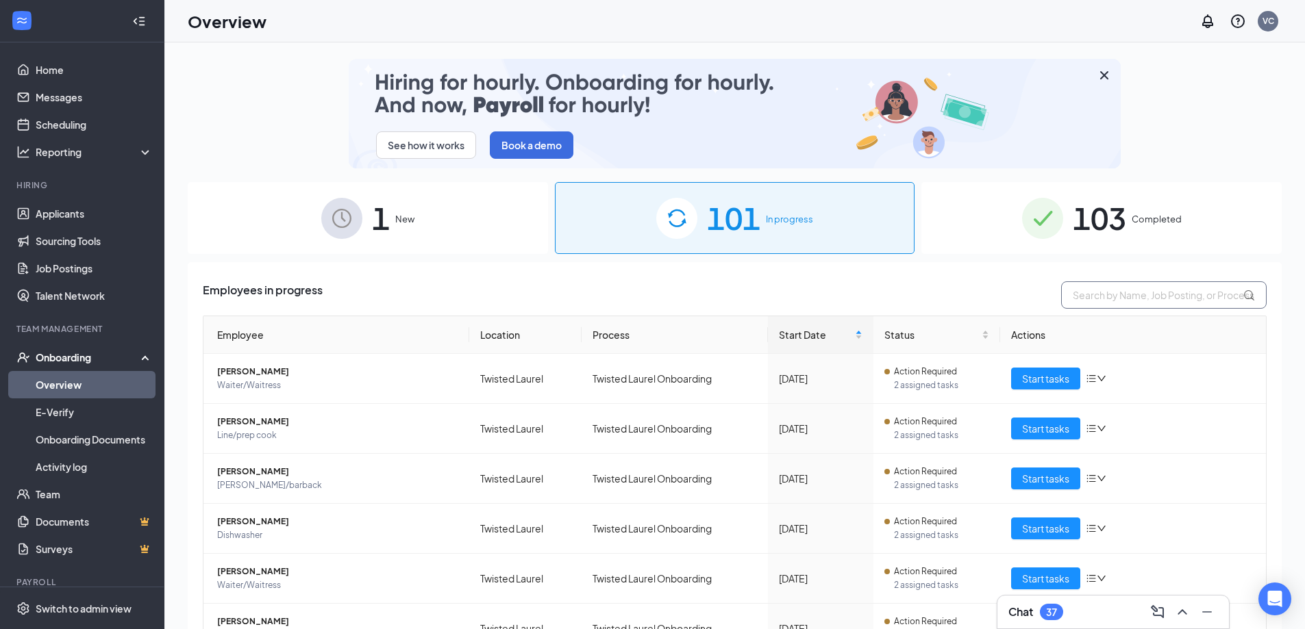
click at [1156, 293] on input "text" at bounding box center [1163, 294] width 205 height 27
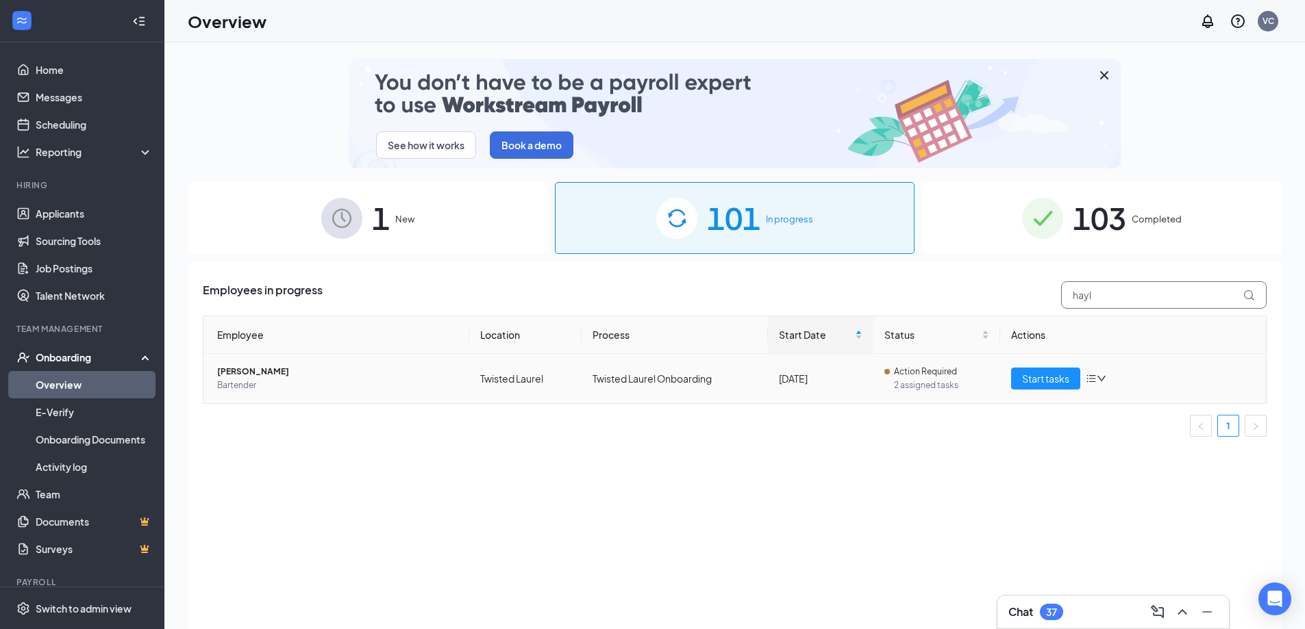
type input "hayl"
click at [251, 379] on span "Bartender" at bounding box center [337, 386] width 241 height 14
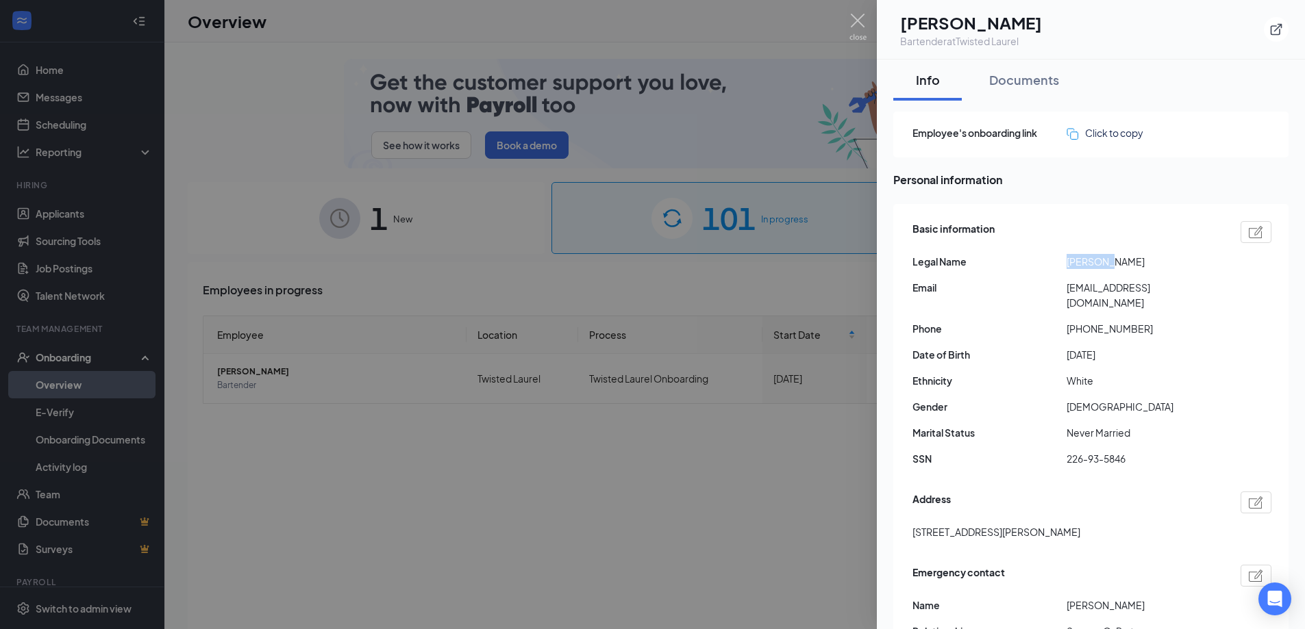
drag, startPoint x: 1105, startPoint y: 265, endPoint x: 1043, endPoint y: 270, distance: 61.8
click at [1049, 271] on div "Basic information Legal Name [PERSON_NAME] Email [EMAIL_ADDRESS][DOMAIN_NAME] P…" at bounding box center [1091, 348] width 359 height 260
copy div "Hayleigh"
drag, startPoint x: 1120, startPoint y: 261, endPoint x: 1166, endPoint y: 265, distance: 46.1
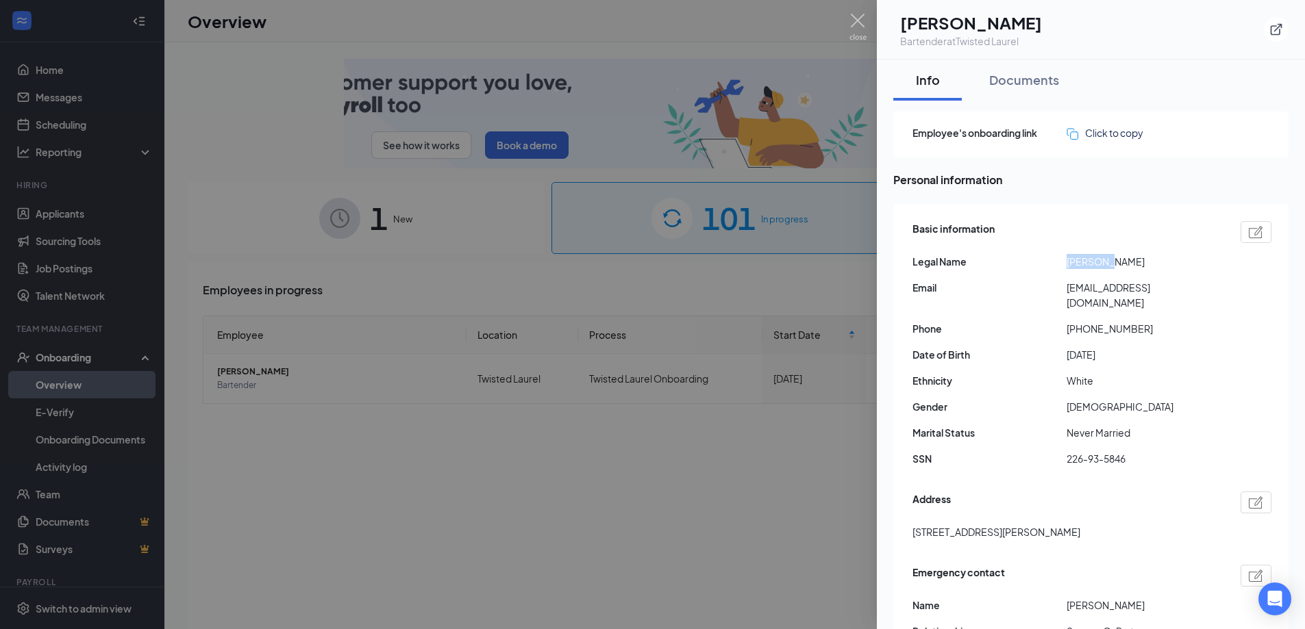
click at [1166, 265] on span "[PERSON_NAME]" at bounding box center [1143, 261] width 154 height 15
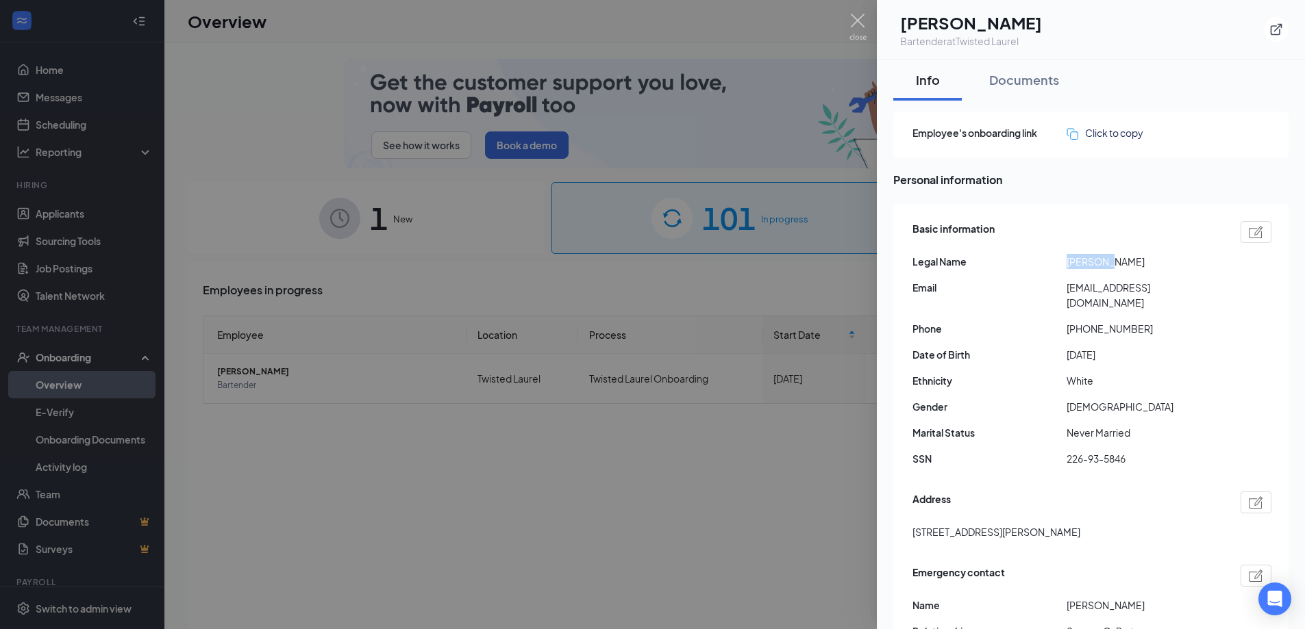
copy span "[PERSON_NAME]"
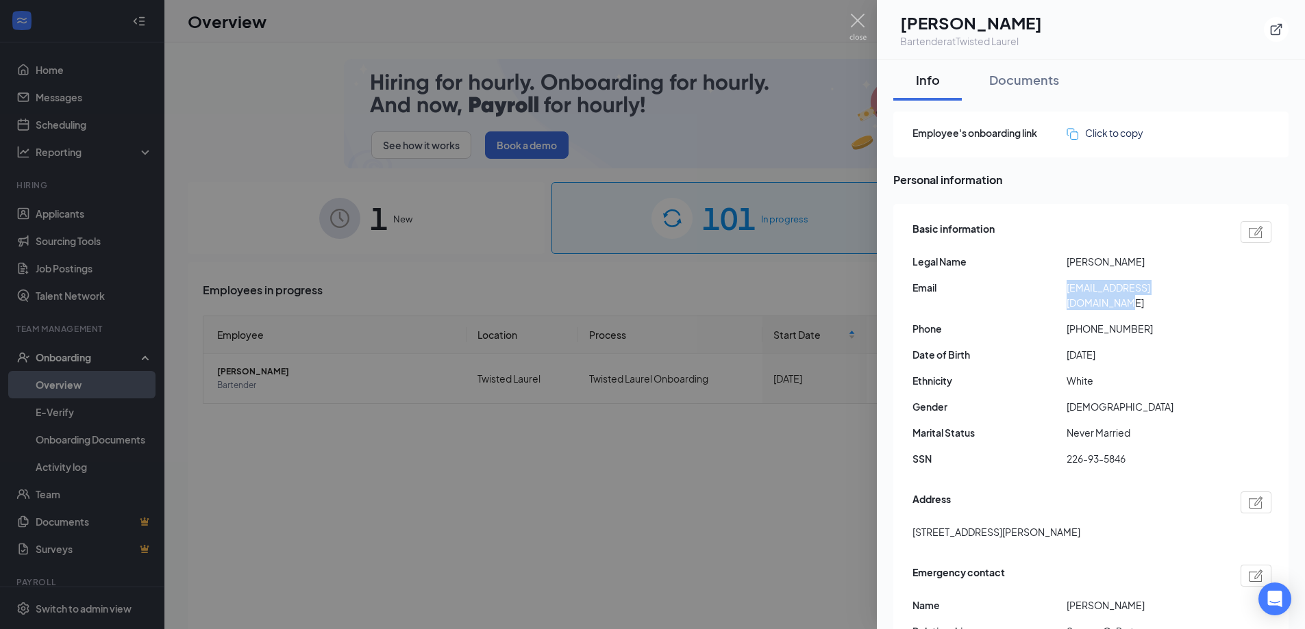
drag, startPoint x: 1067, startPoint y: 290, endPoint x: 1208, endPoint y: 293, distance: 141.1
click at [1208, 293] on span "[EMAIL_ADDRESS][DOMAIN_NAME]" at bounding box center [1143, 295] width 154 height 30
copy span "[EMAIL_ADDRESS][DOMAIN_NAME]"
drag, startPoint x: 1079, startPoint y: 316, endPoint x: 1165, endPoint y: 324, distance: 87.3
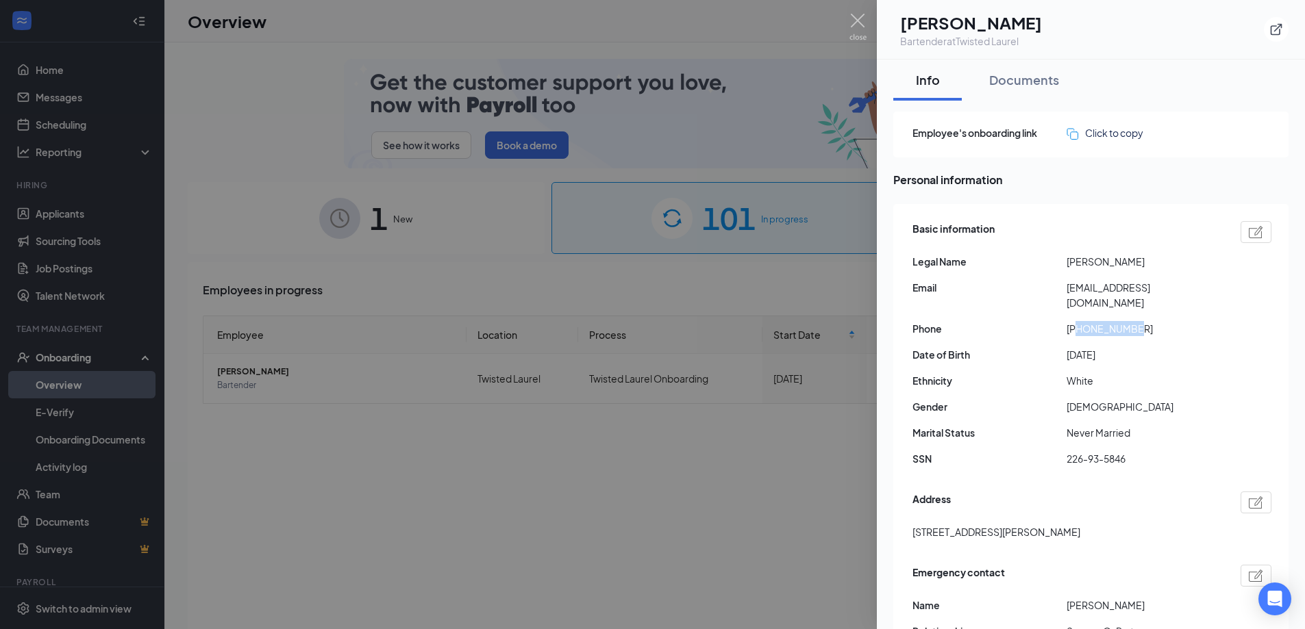
click at [1165, 324] on div "Basic information Legal Name [PERSON_NAME] Email [EMAIL_ADDRESS][DOMAIN_NAME] P…" at bounding box center [1091, 348] width 359 height 260
copy span "7579710800"
